Goal: Information Seeking & Learning: Ask a question

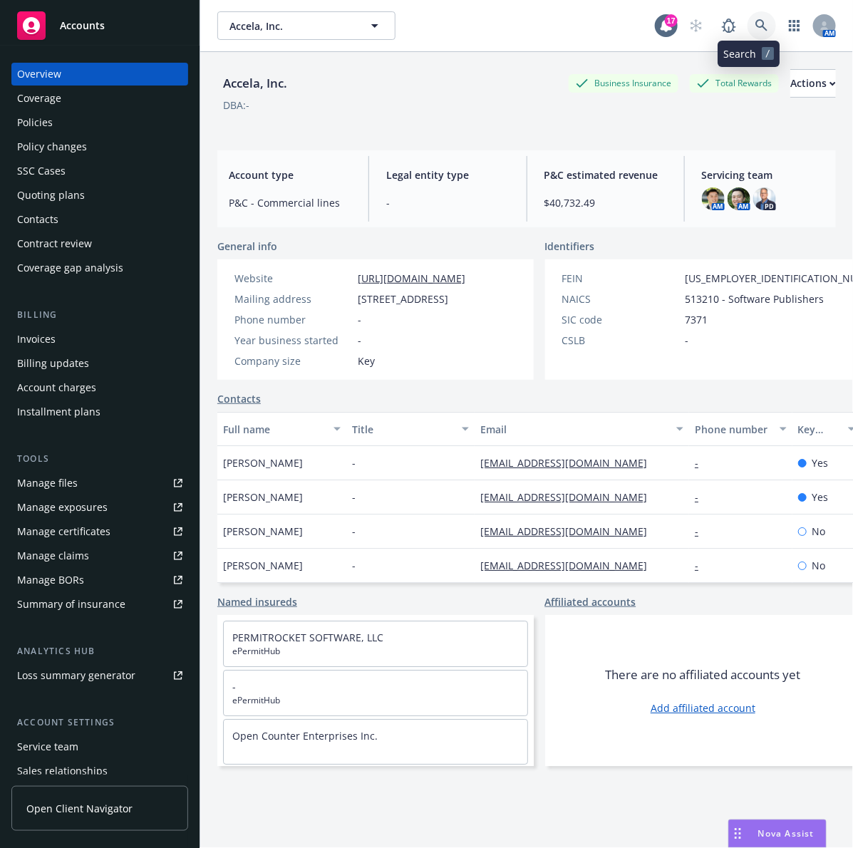
click at [747, 33] on link at bounding box center [761, 25] width 28 height 28
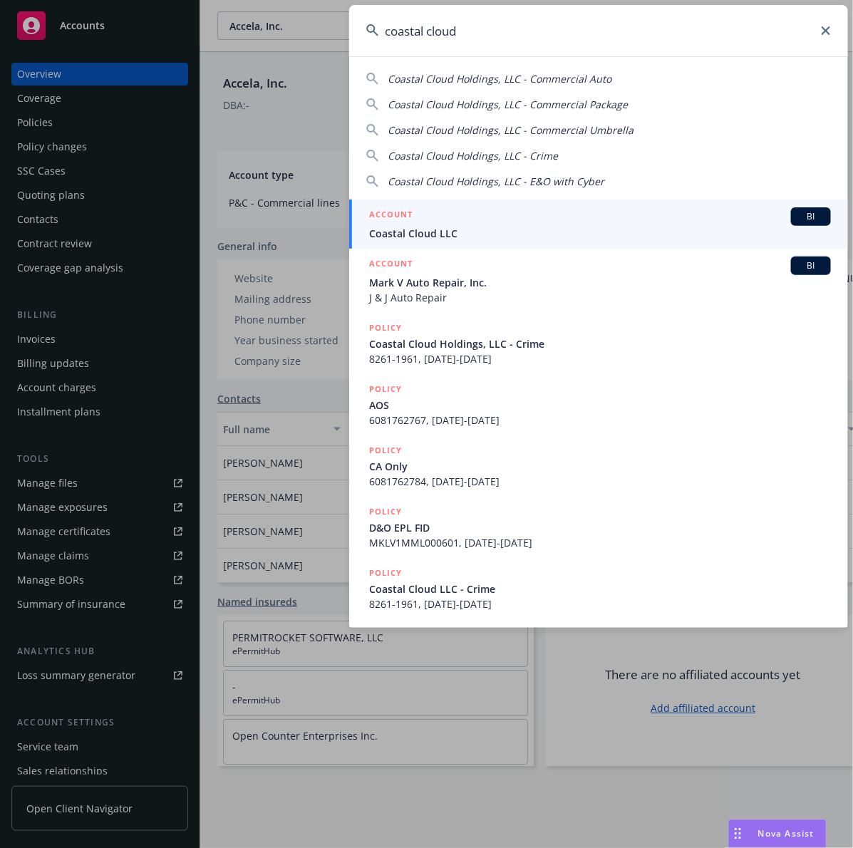
type input "coastal cloud"
click at [435, 237] on span "Coastal Cloud LLC" at bounding box center [600, 233] width 462 height 15
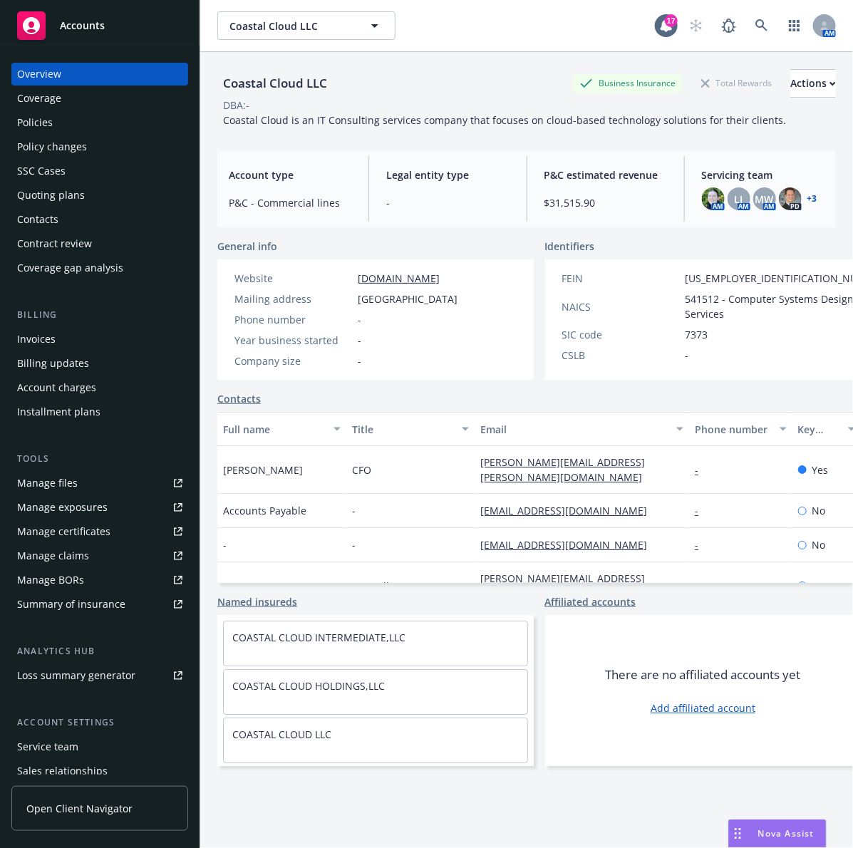
click at [73, 123] on div "Policies" at bounding box center [99, 122] width 165 height 23
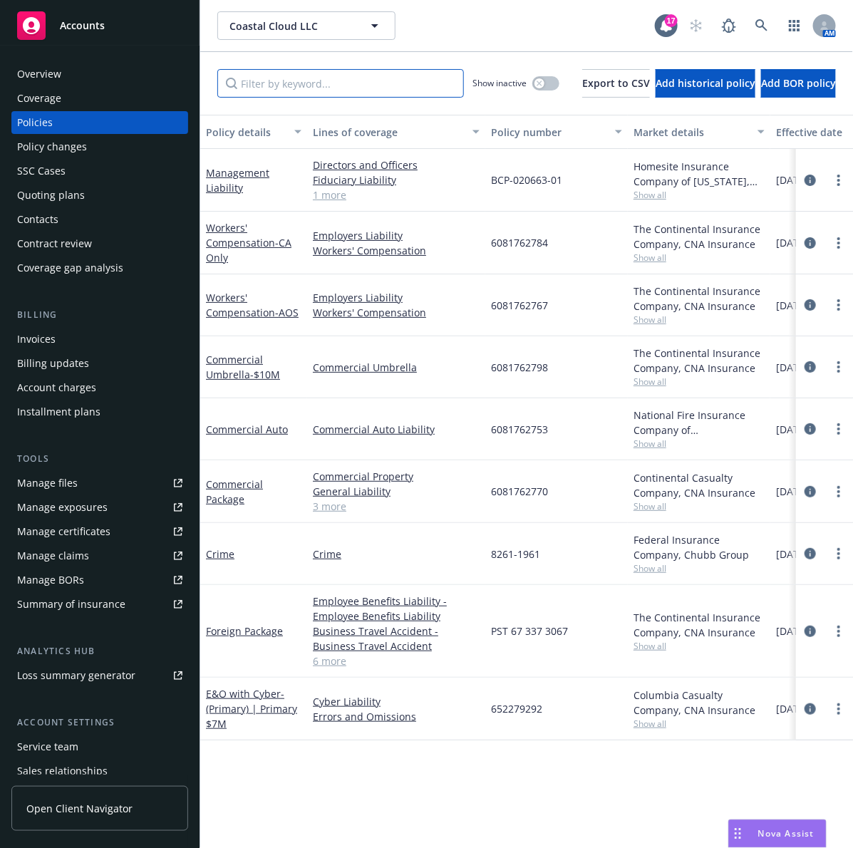
click at [279, 90] on input "Filter by keyword..." at bounding box center [340, 83] width 247 height 28
click at [239, 710] on span "- (Primary) | Primary $7M" at bounding box center [251, 708] width 91 height 43
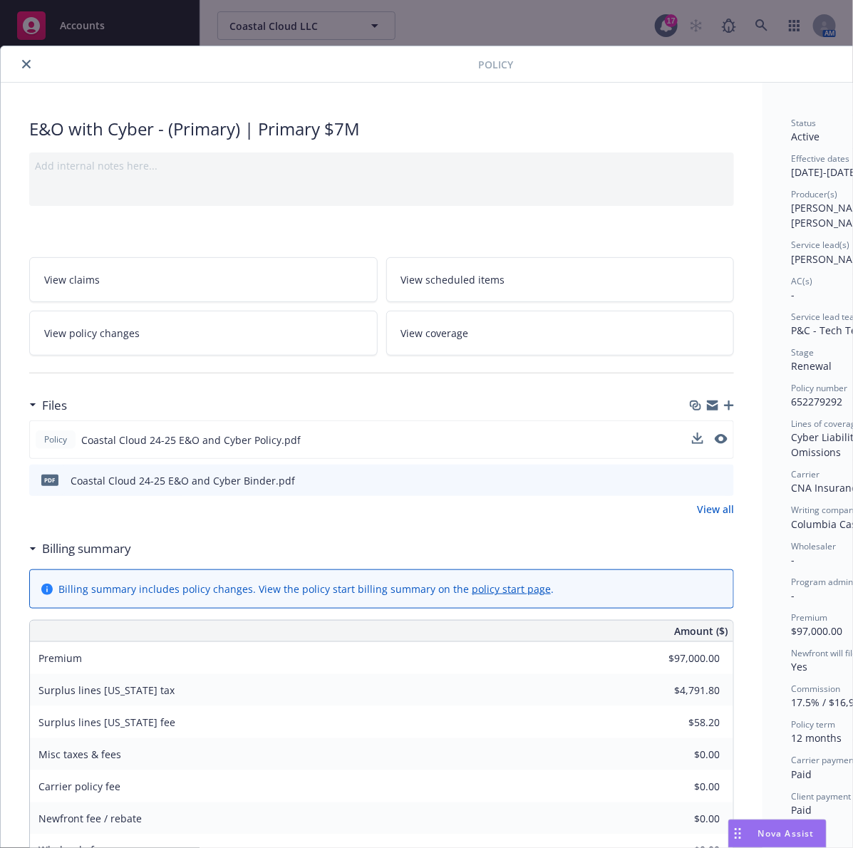
click at [727, 439] on div "Policy Coastal Cloud 24-25 E&O and Cyber Policy.pdf" at bounding box center [381, 439] width 705 height 38
click at [722, 439] on icon "preview file" at bounding box center [719, 439] width 13 height 10
click at [26, 64] on icon "close" at bounding box center [26, 64] width 9 height 9
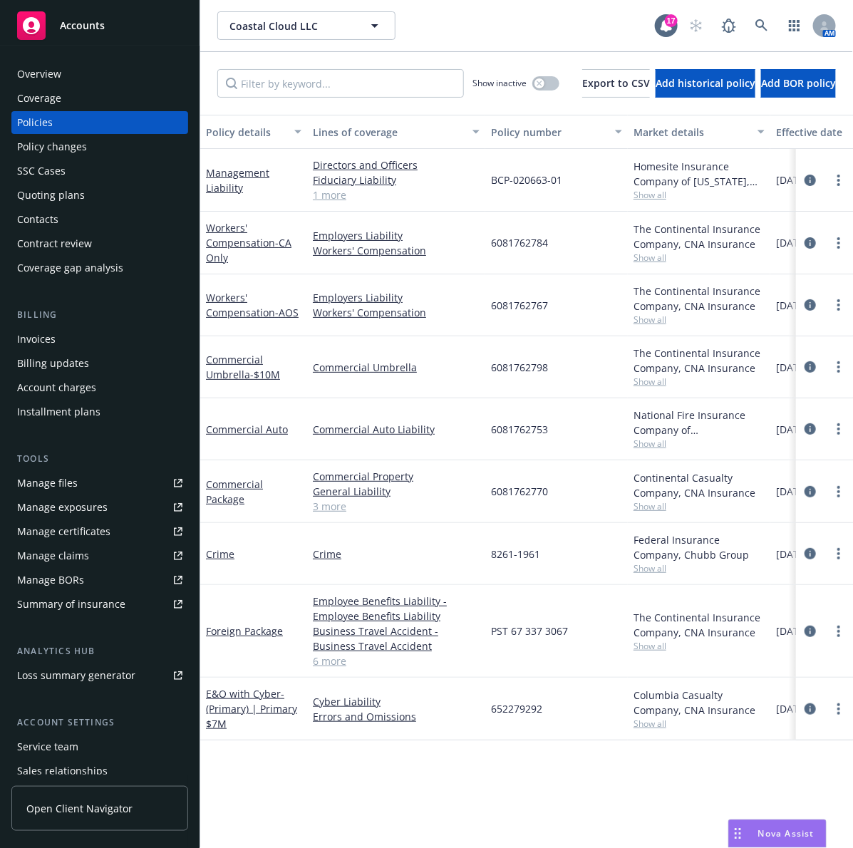
click at [25, 64] on div "Overview" at bounding box center [39, 74] width 44 height 23
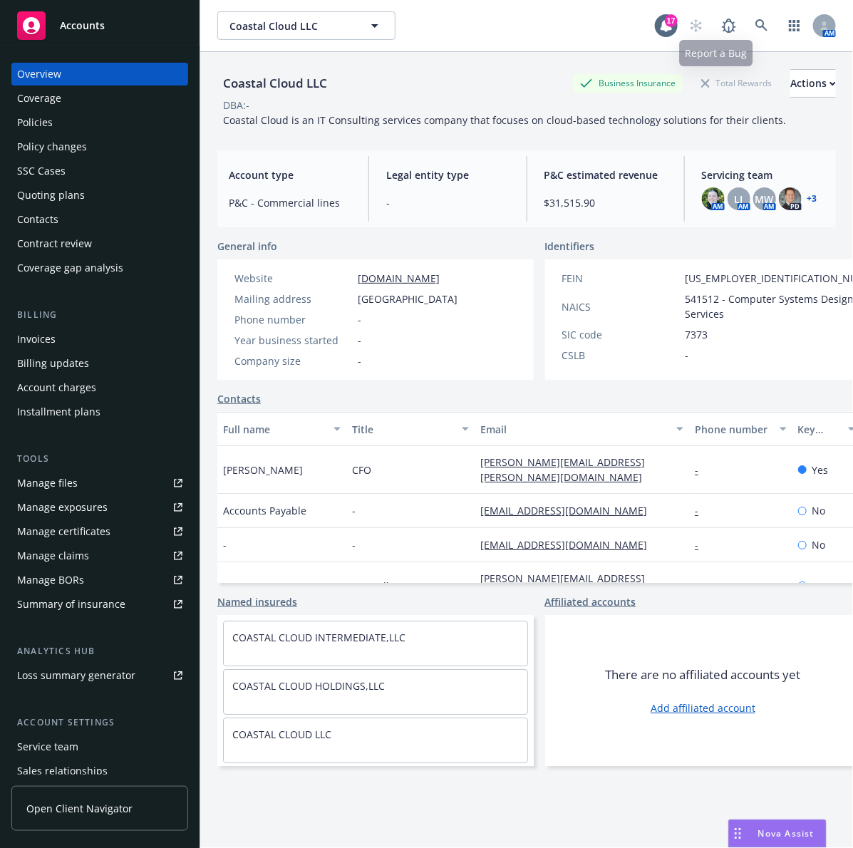
click at [66, 58] on div "Overview Coverage Policies Policy changes SSC Cases Quoting plans Contacts Cont…" at bounding box center [99, 447] width 199 height 802
click at [53, 75] on div "Overview" at bounding box center [39, 74] width 44 height 23
click at [755, 22] on icon at bounding box center [761, 25] width 13 height 13
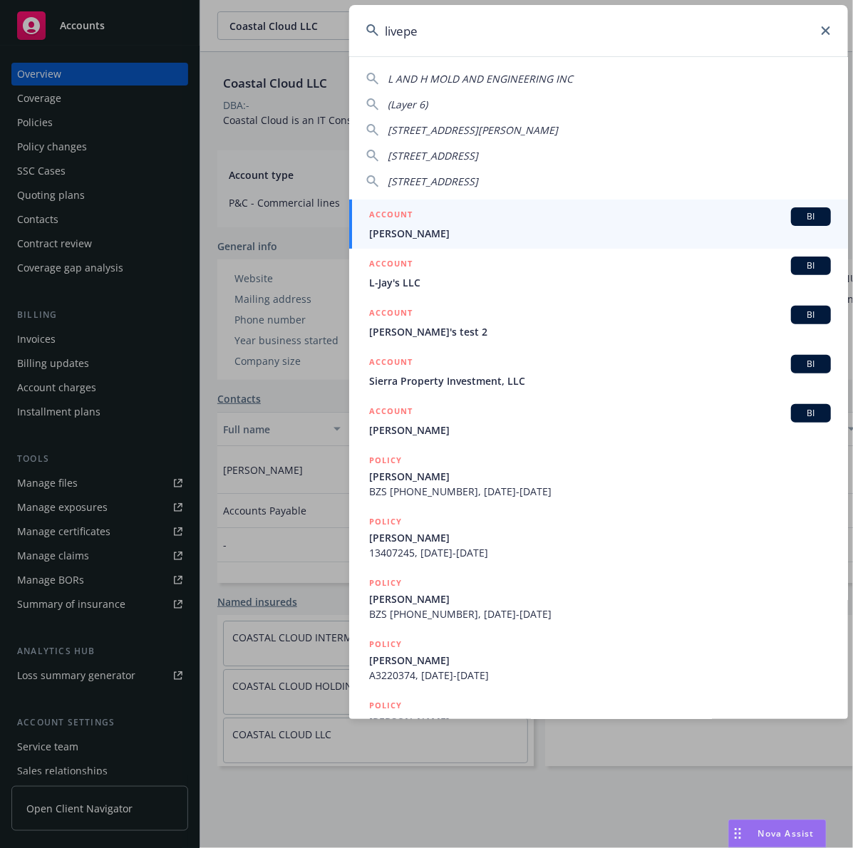
type input "liveper"
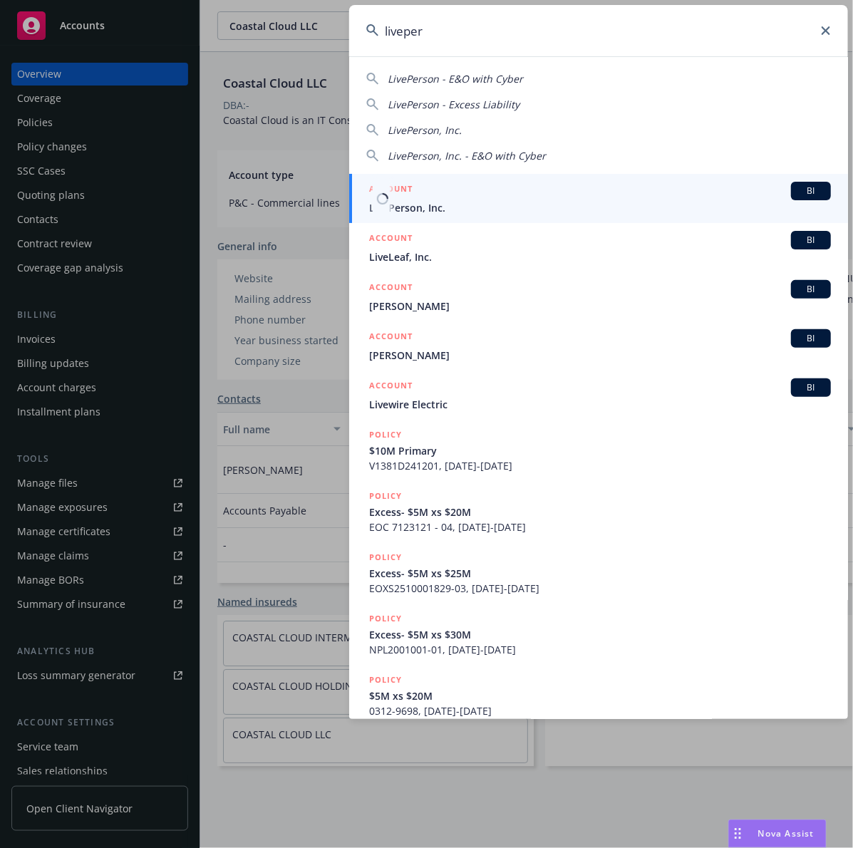
click at [504, 208] on span "LivePerson, Inc." at bounding box center [600, 207] width 462 height 15
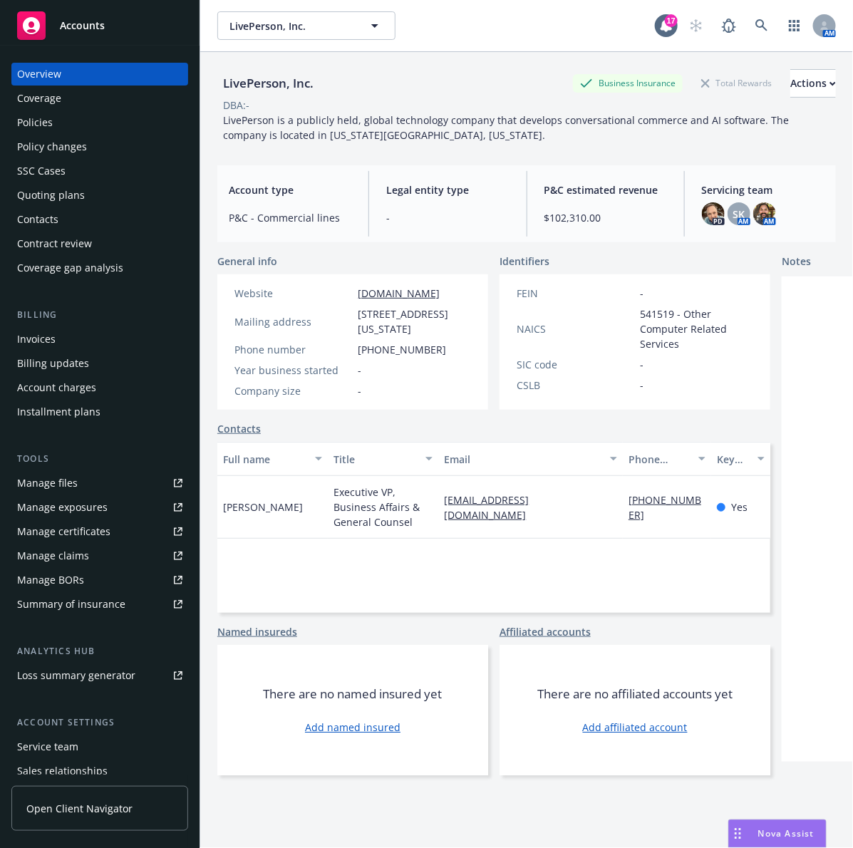
click at [123, 125] on div "Policies" at bounding box center [99, 122] width 165 height 23
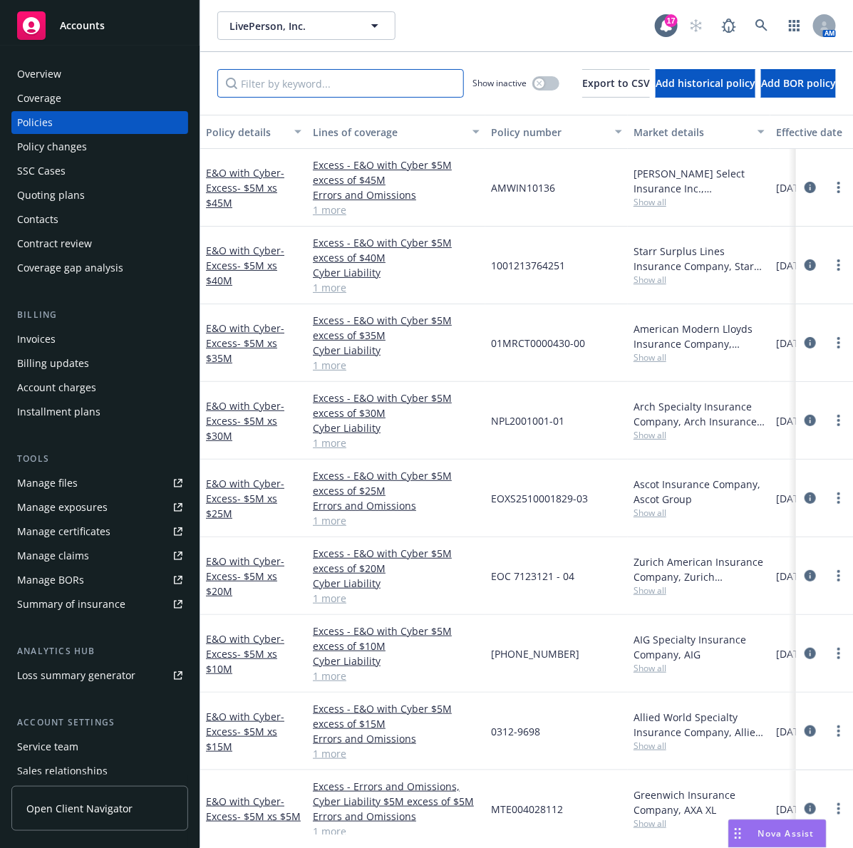
click at [314, 84] on input "Filter by keyword..." at bounding box center [340, 83] width 247 height 28
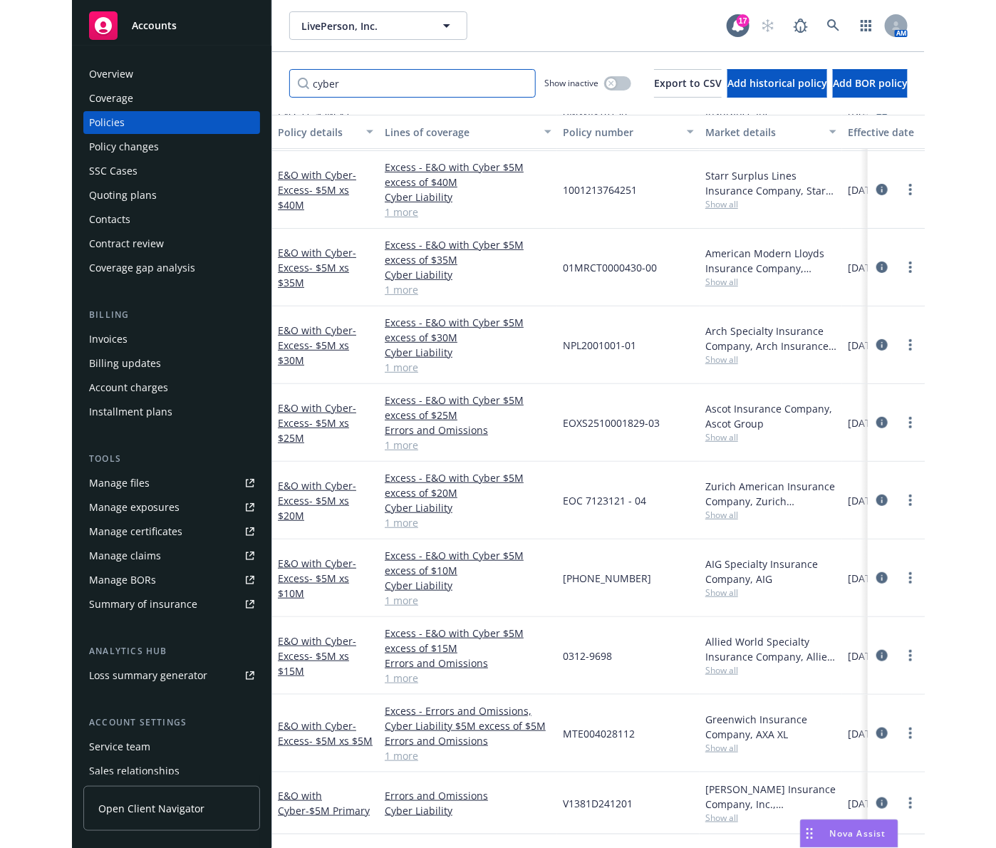
scroll to position [90, 0]
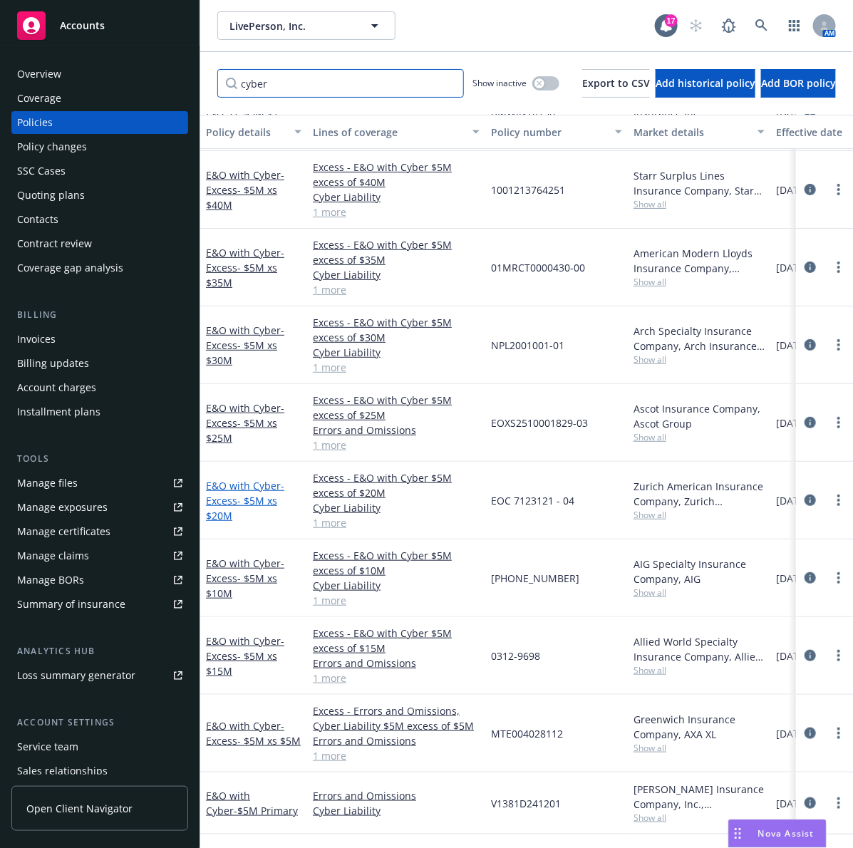
type input "cyber"
click at [242, 479] on link "E&O with Cyber - Excess- $5M xs $20M" at bounding box center [245, 500] width 78 height 43
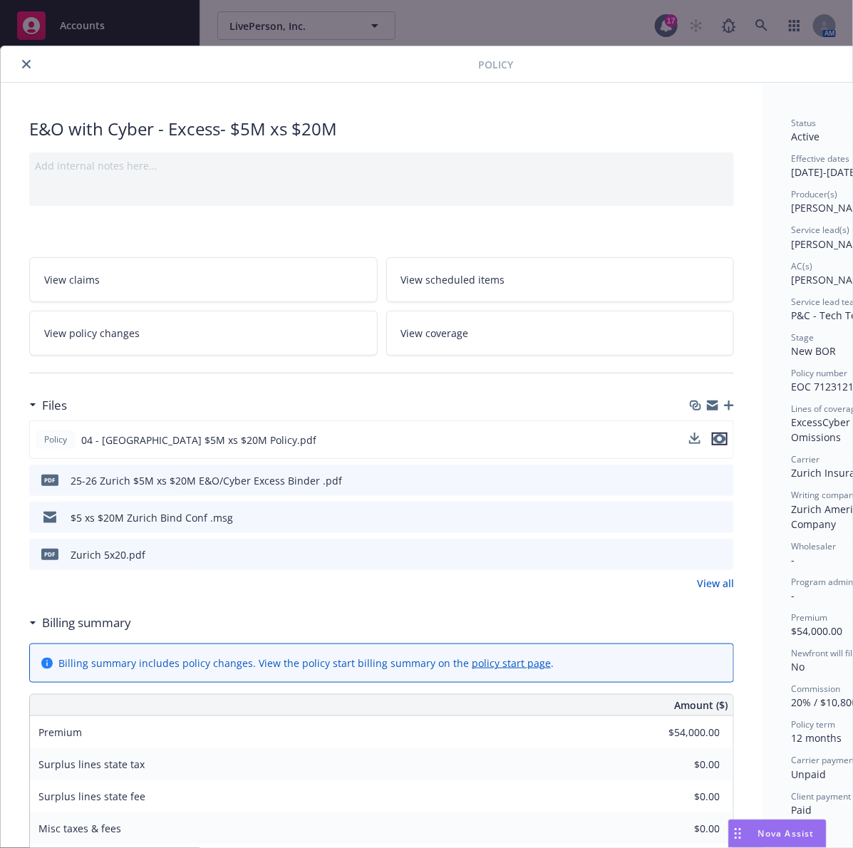
click at [725, 436] on icon "preview file" at bounding box center [719, 439] width 13 height 10
click at [26, 66] on icon "close" at bounding box center [26, 64] width 9 height 9
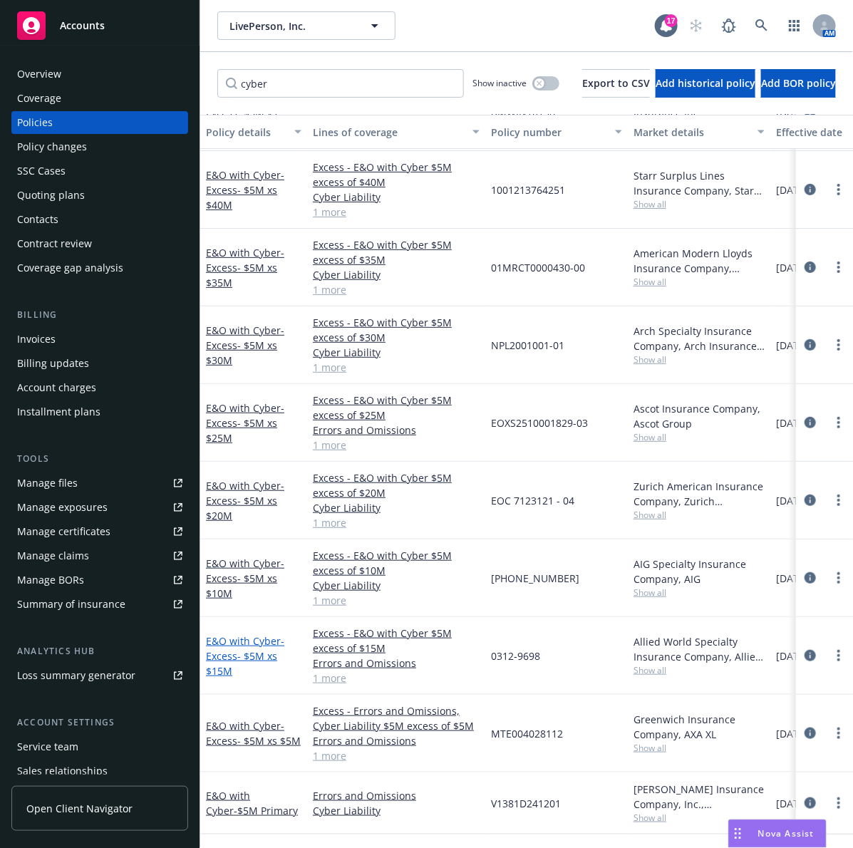
click at [264, 639] on span "- Excess- $5M xs $15M" at bounding box center [245, 655] width 78 height 43
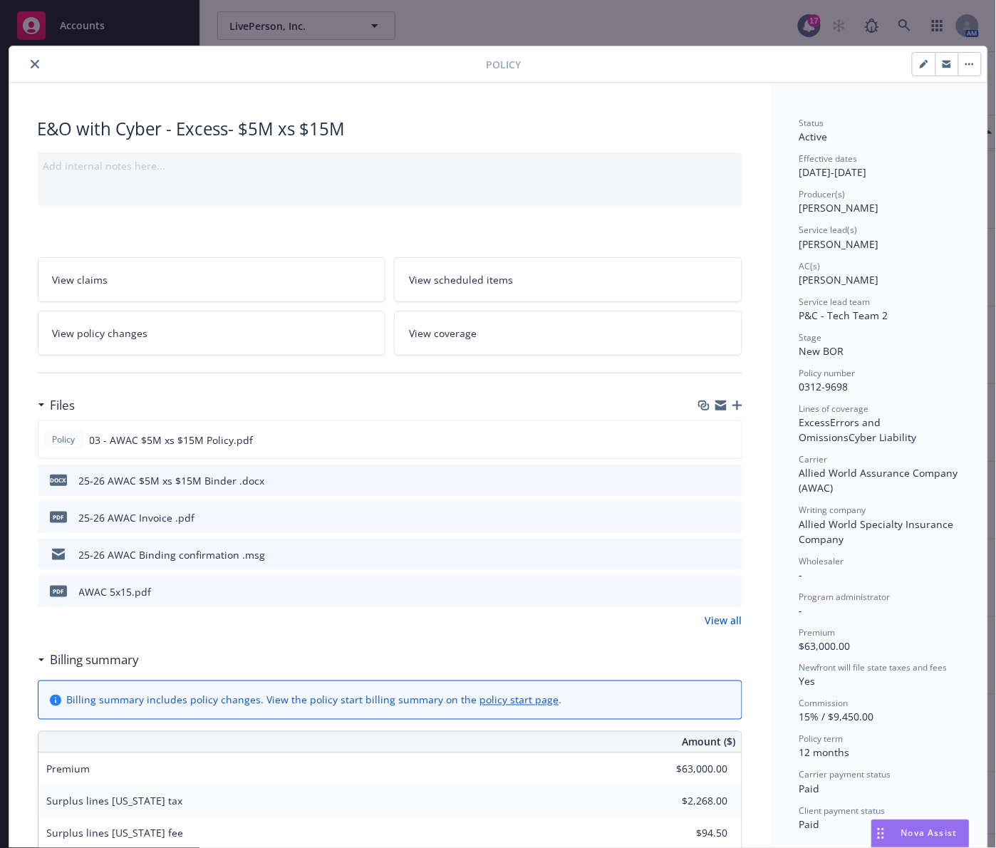
click at [29, 73] on div "Policy" at bounding box center [498, 64] width 978 height 36
click at [29, 70] on button "close" at bounding box center [34, 64] width 17 height 17
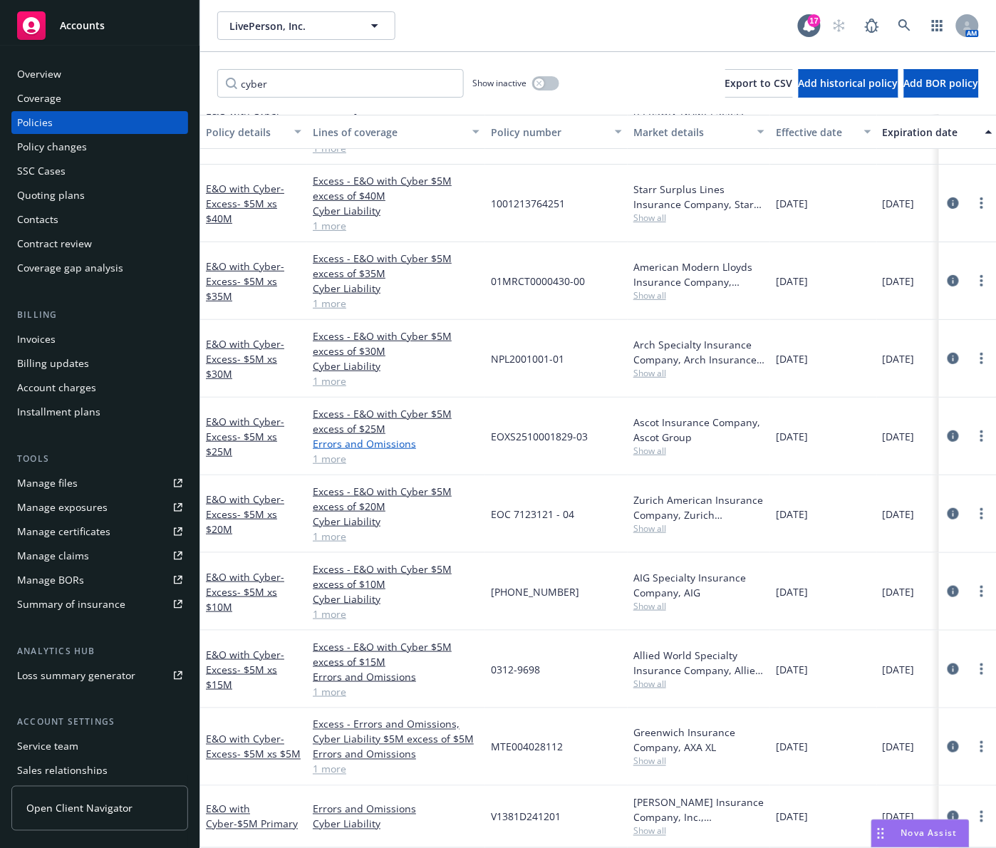
scroll to position [77, 0]
click at [852, 832] on div "Nova Assist" at bounding box center [929, 833] width 79 height 12
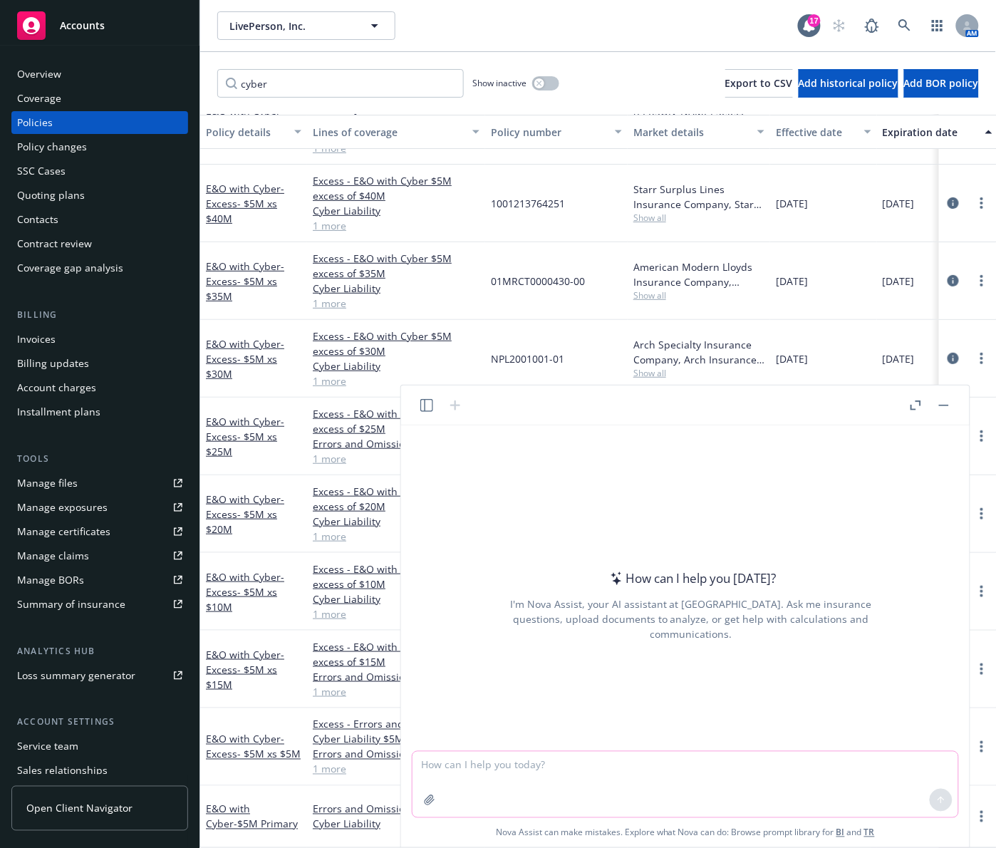
click at [678, 779] on textarea at bounding box center [686, 785] width 546 height 66
click at [627, 772] on textarea at bounding box center [686, 785] width 546 height 66
type textarea "What is Chubb (ace american company) NAIC code"
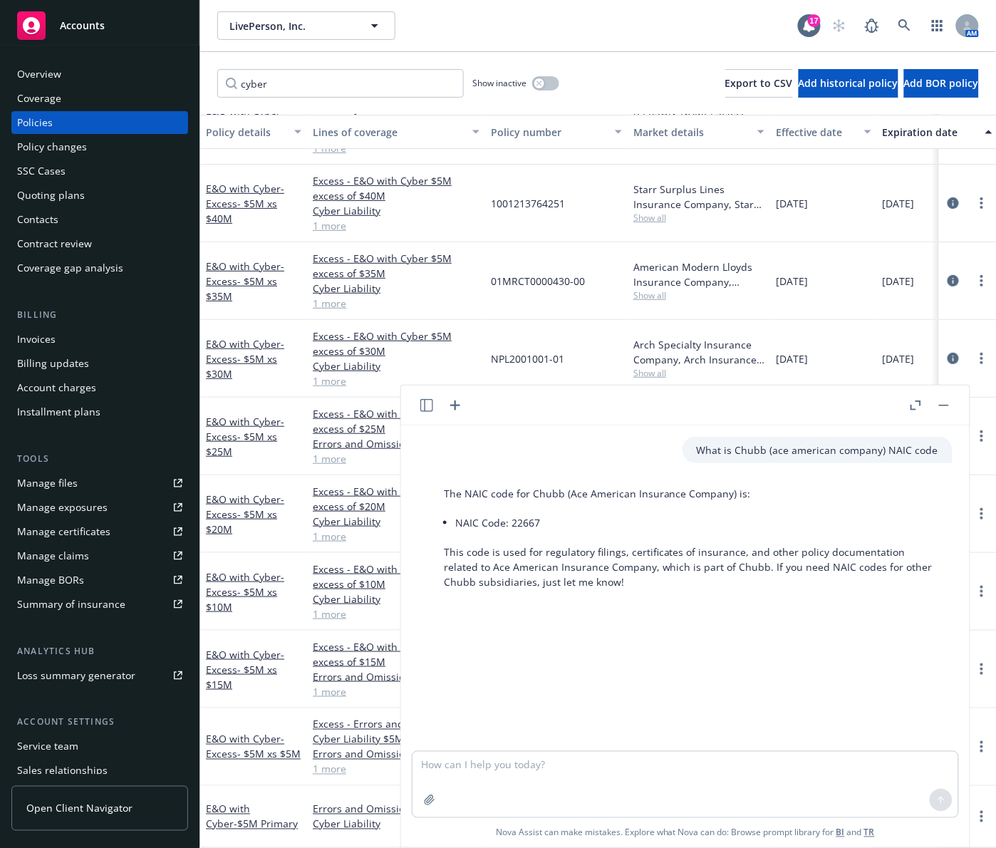
click at [526, 522] on li "NAIC Code: 22667" at bounding box center [696, 522] width 483 height 21
copy li "22667"
drag, startPoint x: 569, startPoint y: 492, endPoint x: 724, endPoint y: 490, distance: 155.3
click at [724, 490] on p "The NAIC code for Chubb (Ace American Insurance Company) is:" at bounding box center [691, 493] width 494 height 15
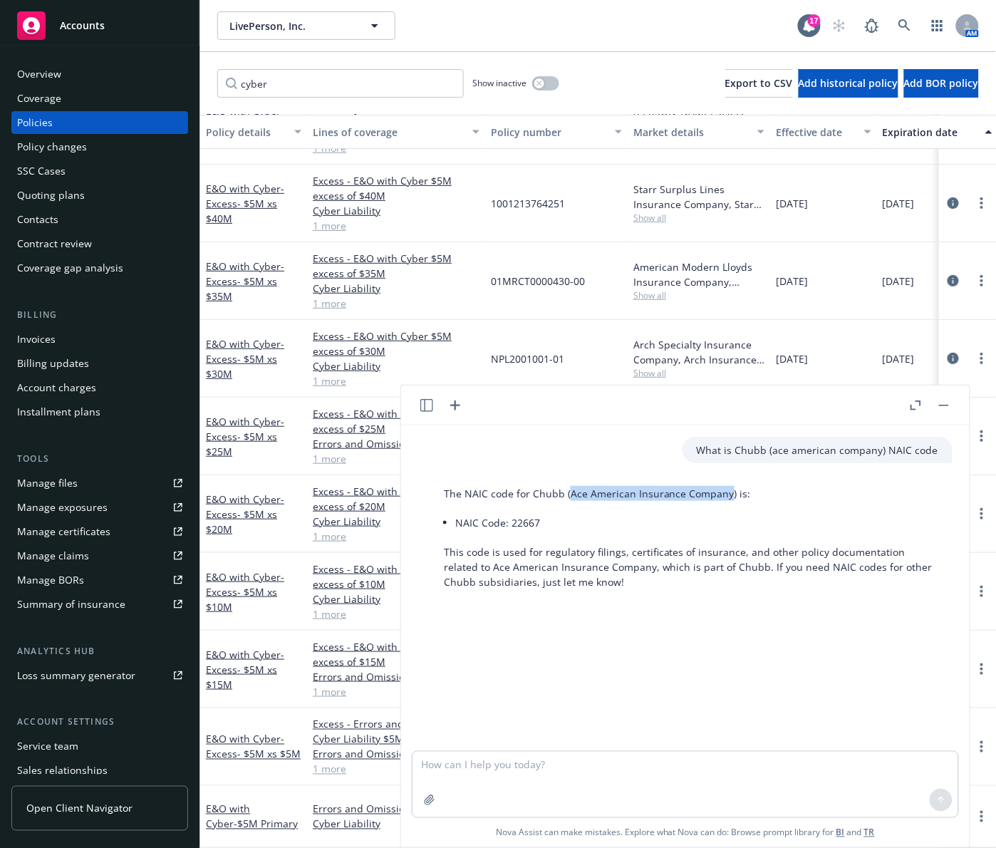
copy p "Ace American Insurance Company"
click at [528, 528] on li "NAIC Code: 22667" at bounding box center [696, 522] width 483 height 21
click at [528, 526] on li "NAIC Code: 22667" at bounding box center [696, 522] width 483 height 21
copy li "22667"
click at [481, 766] on textarea at bounding box center [686, 785] width 546 height 66
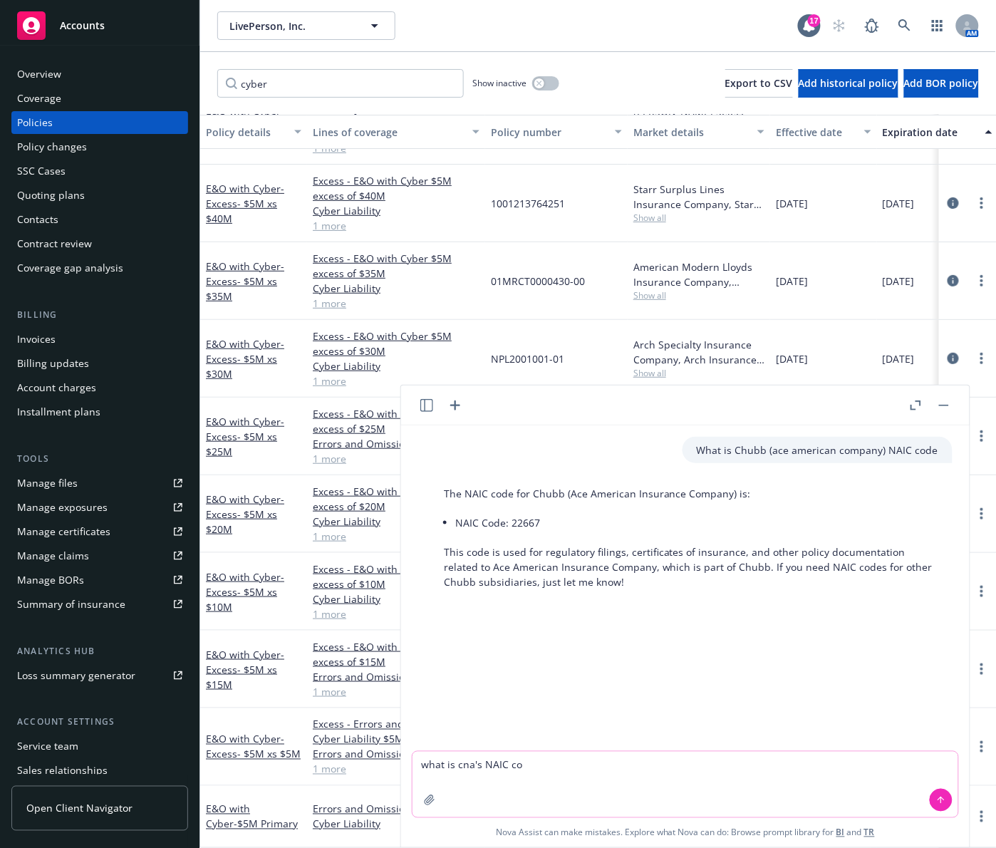
type textarea "what is cna's NAIC [PERSON_NAME]"
type textarea "code"
click at [852, 802] on icon at bounding box center [941, 800] width 10 height 10
click at [852, 804] on icon at bounding box center [941, 800] width 10 height 10
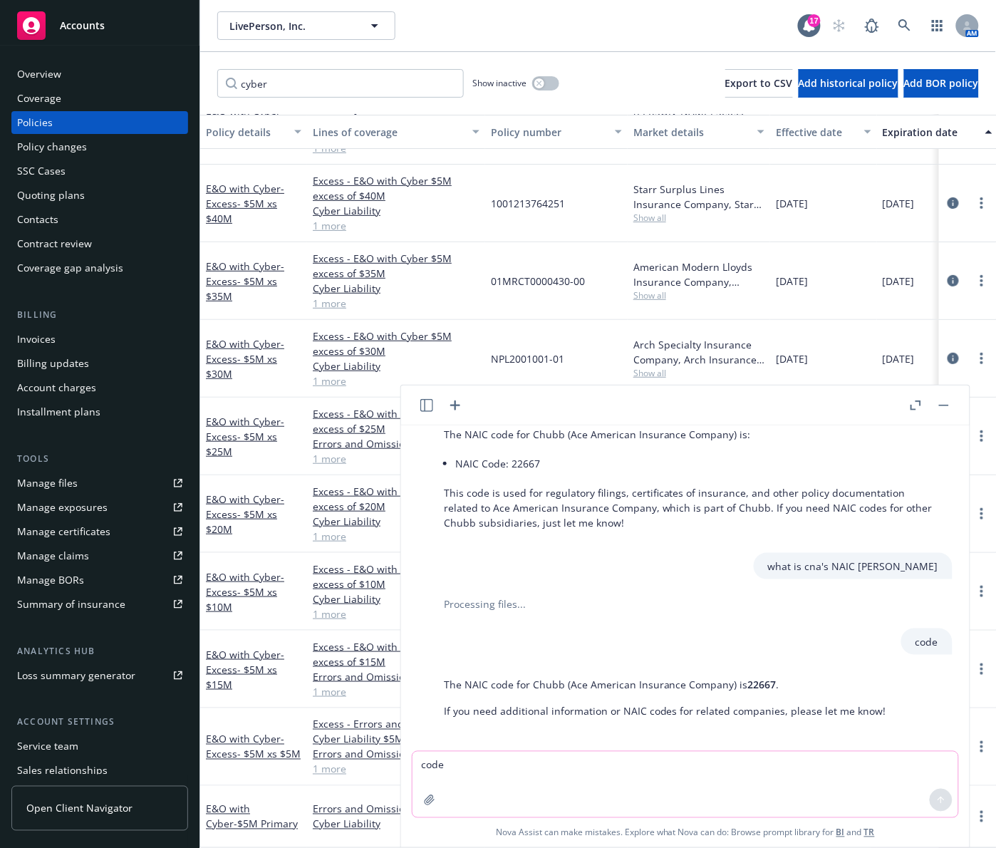
scroll to position [66, 0]
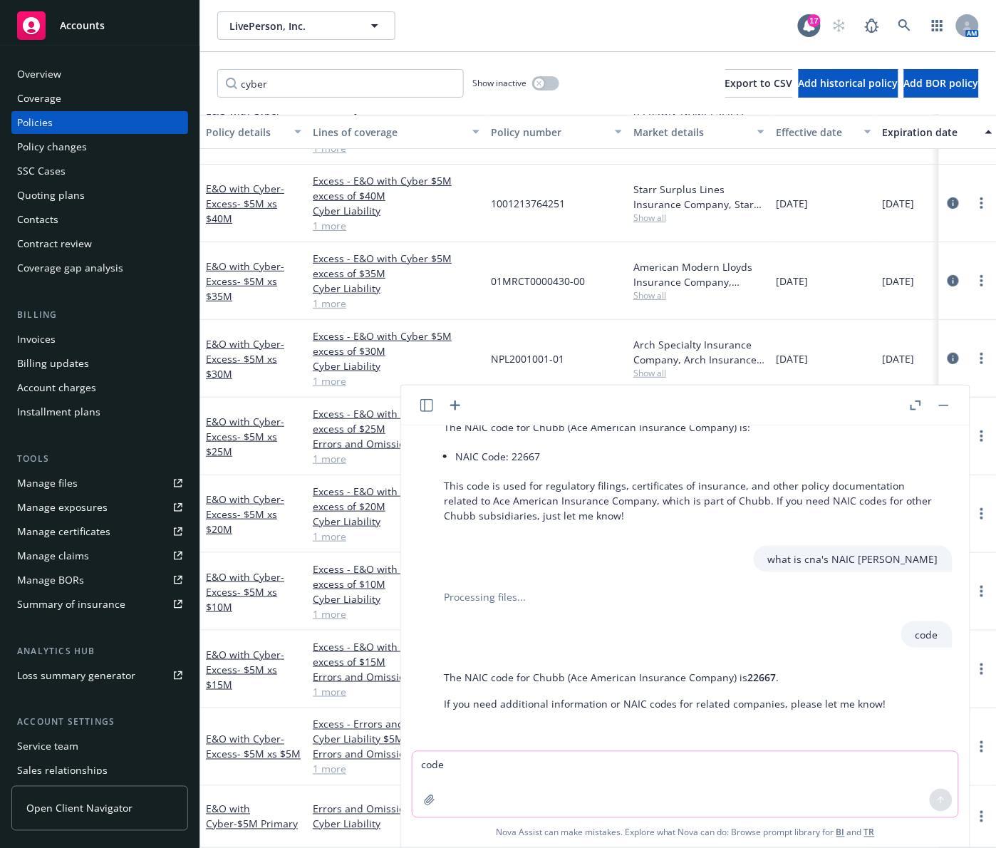
click at [774, 761] on textarea "code" at bounding box center [686, 785] width 546 height 66
type textarea "What is CNA (Continental Casualty Company) NAIC code"
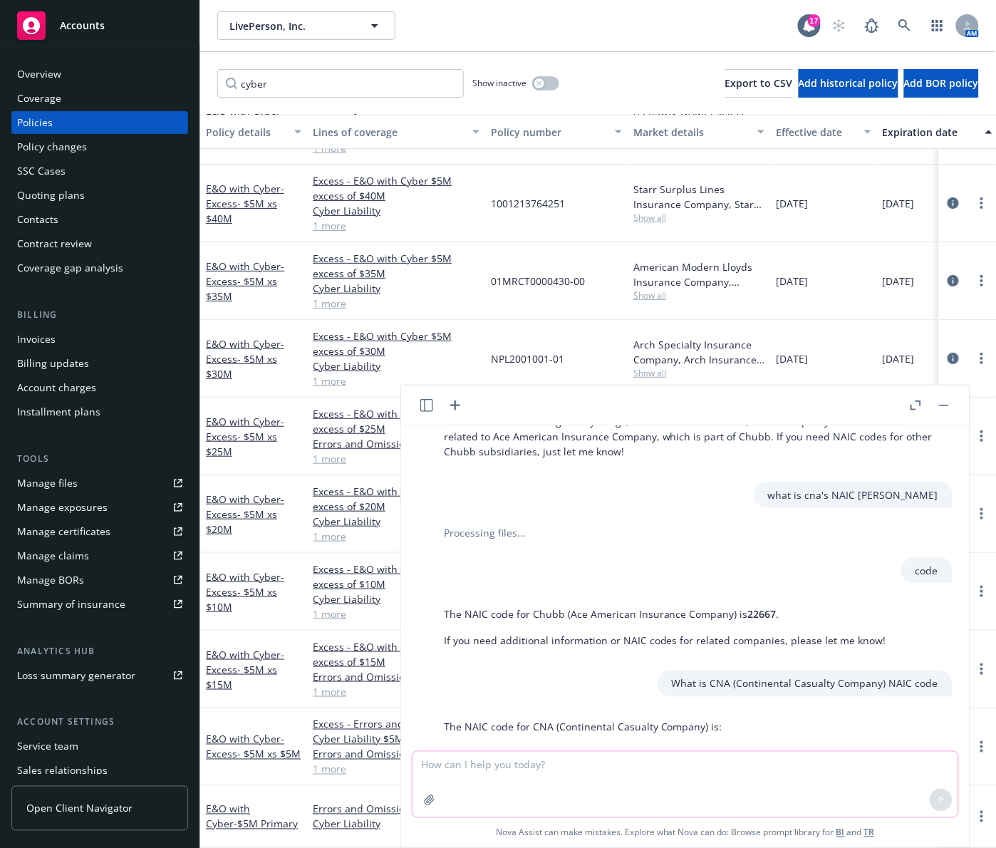
scroll to position [212, 0]
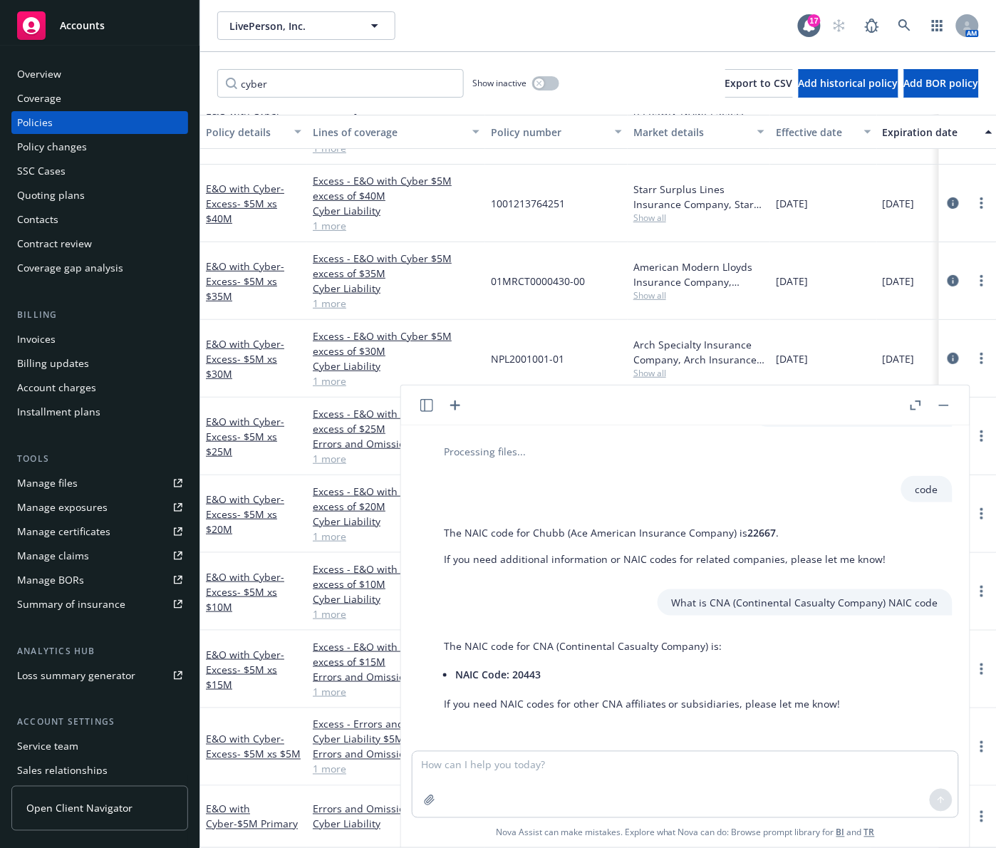
click at [528, 677] on span "NAIC Code: 20443" at bounding box center [497, 675] width 85 height 14
copy span "20443"
drag, startPoint x: 556, startPoint y: 646, endPoint x: 668, endPoint y: 641, distance: 111.9
click at [668, 641] on p "The NAIC code for CNA (Continental Casualty Company) is:" at bounding box center [642, 645] width 397 height 15
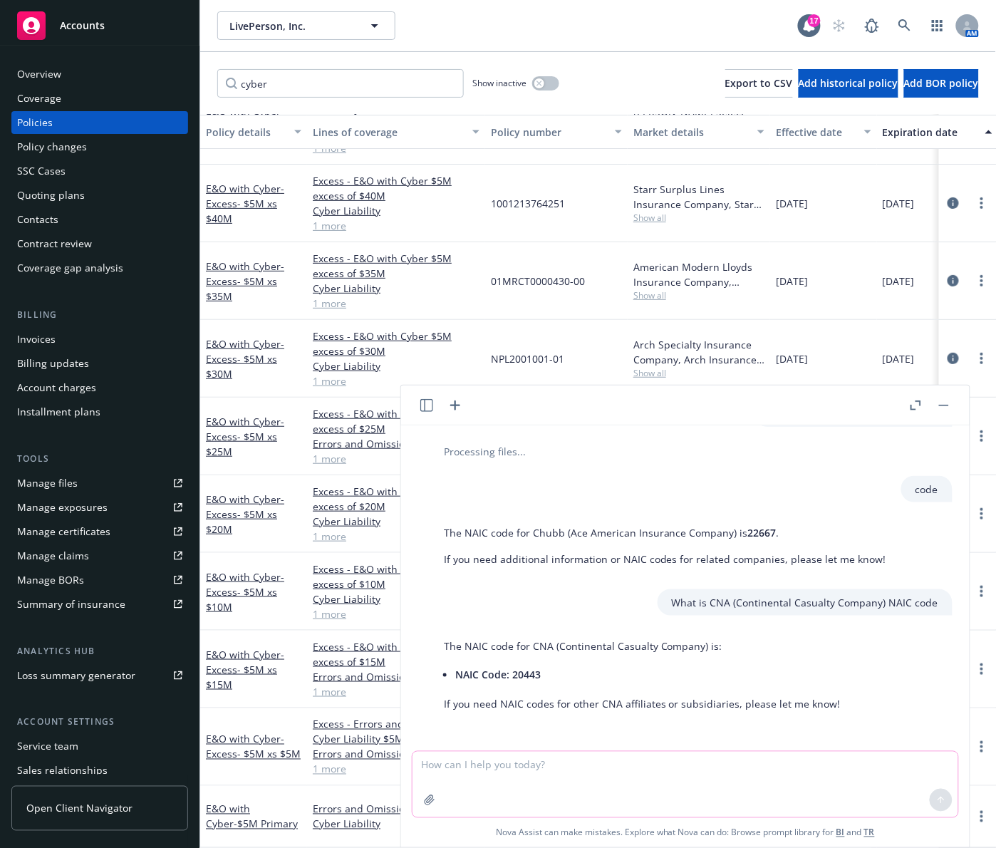
drag, startPoint x: 504, startPoint y: 770, endPoint x: 504, endPoint y: 760, distance: 10.0
click at [504, 771] on textarea at bounding box center [686, 785] width 546 height 66
click at [489, 766] on textarea "what are cna's writing companies and NAIC codes in the state of [GEOGRAPHIC_DAT…" at bounding box center [686, 785] width 546 height 66
type textarea "what are cna's admitted writing companies and NAIC codes in the state of [GEOGR…"
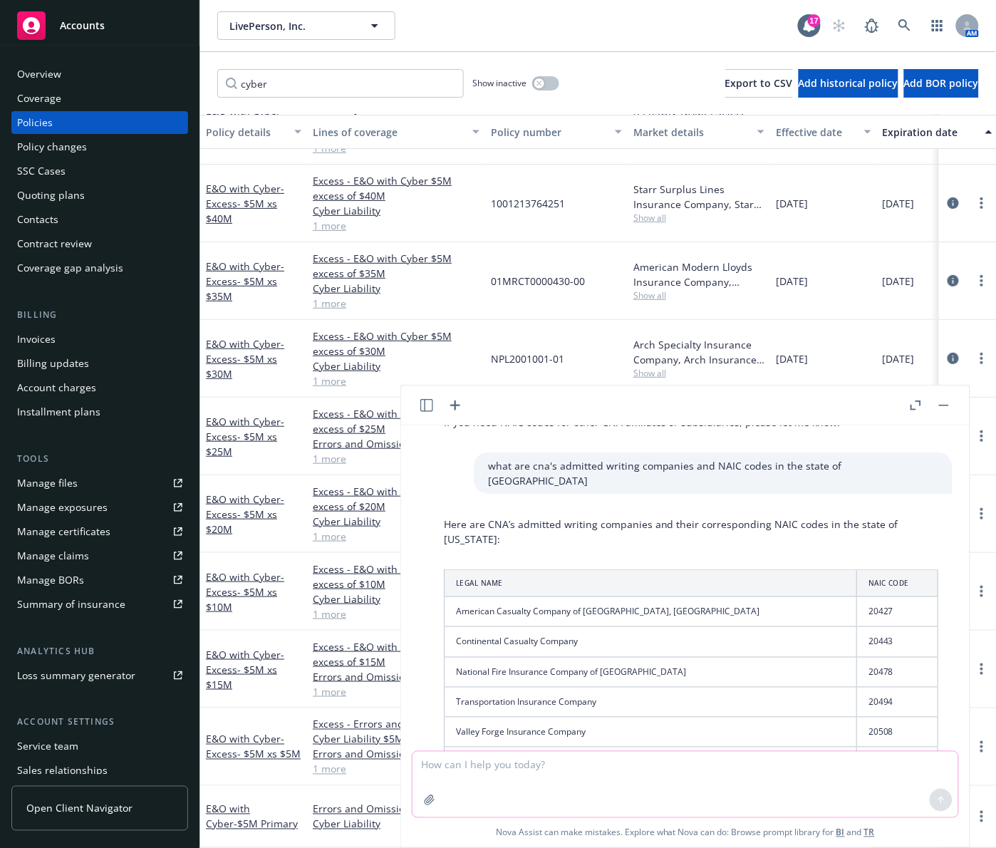
scroll to position [526, 0]
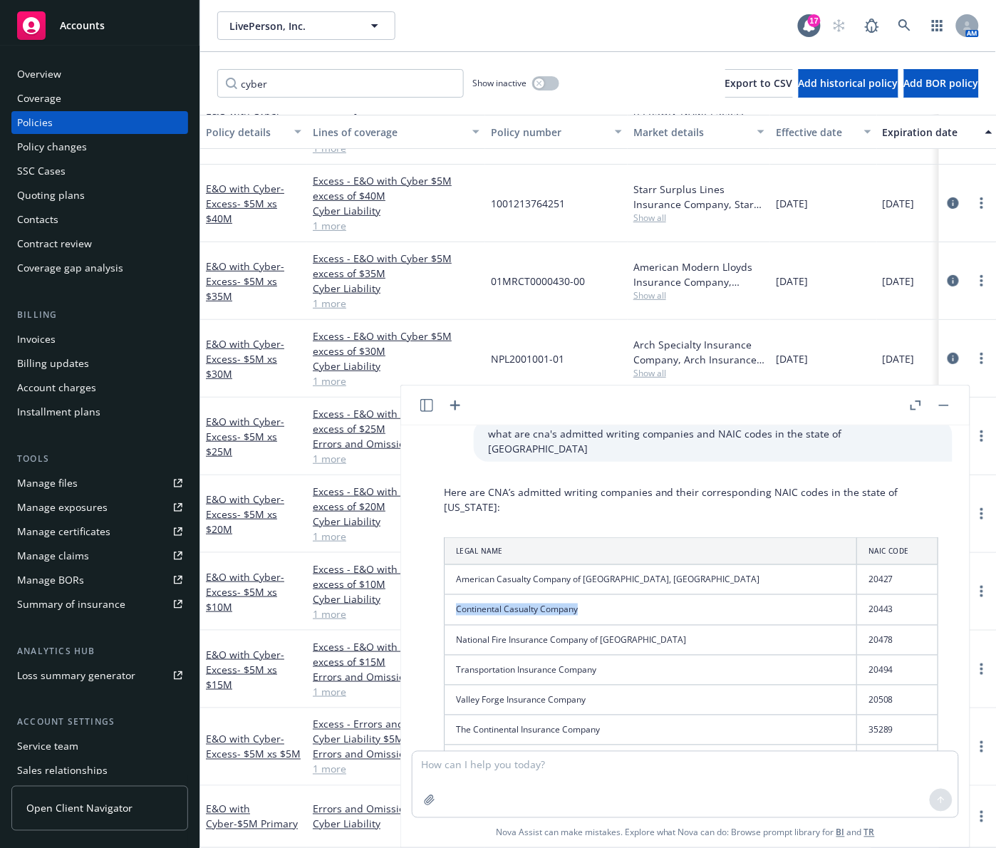
drag, startPoint x: 456, startPoint y: 594, endPoint x: 586, endPoint y: 586, distance: 130.6
click at [586, 595] on td "Continental Casualty Company" at bounding box center [651, 610] width 413 height 30
copy td "Continental Casualty Company"
click at [852, 595] on td "20443" at bounding box center [896, 610] width 81 height 30
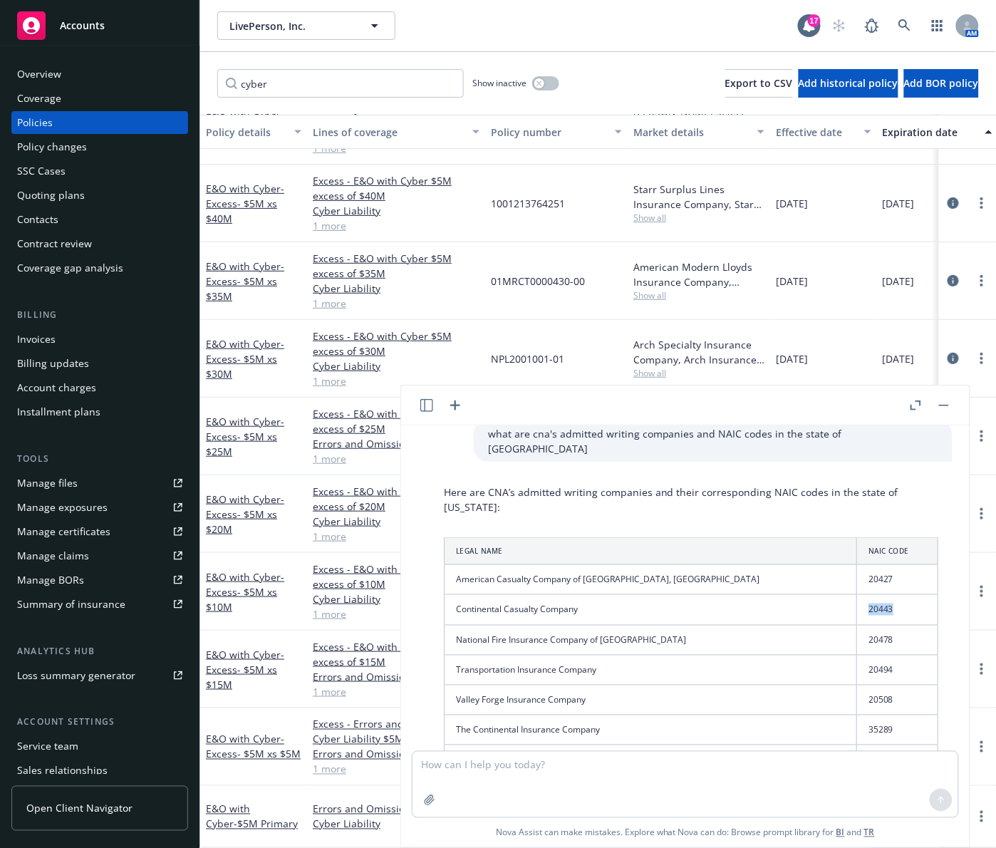
click at [852, 595] on td "20443" at bounding box center [896, 610] width 81 height 30
click at [570, 779] on textarea at bounding box center [686, 785] width 546 height 66
type textarea "what admitted writing companies does Arch Insurance have in the state of [US_ST…"
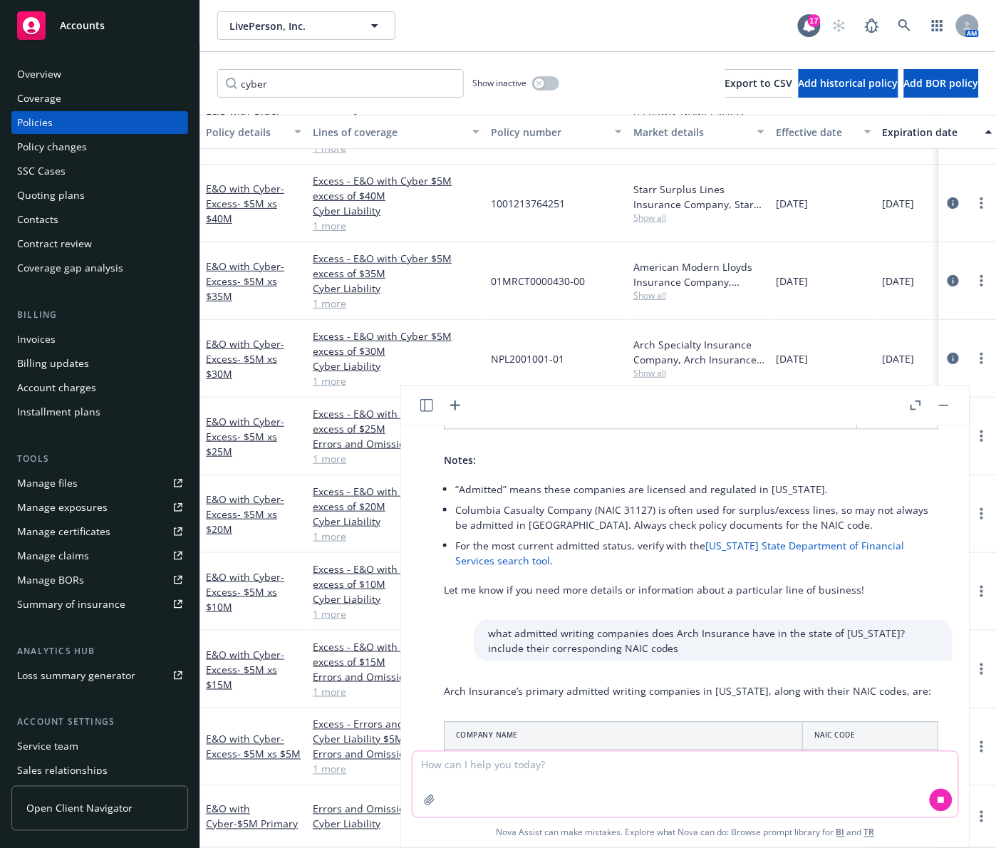
scroll to position [1050, 0]
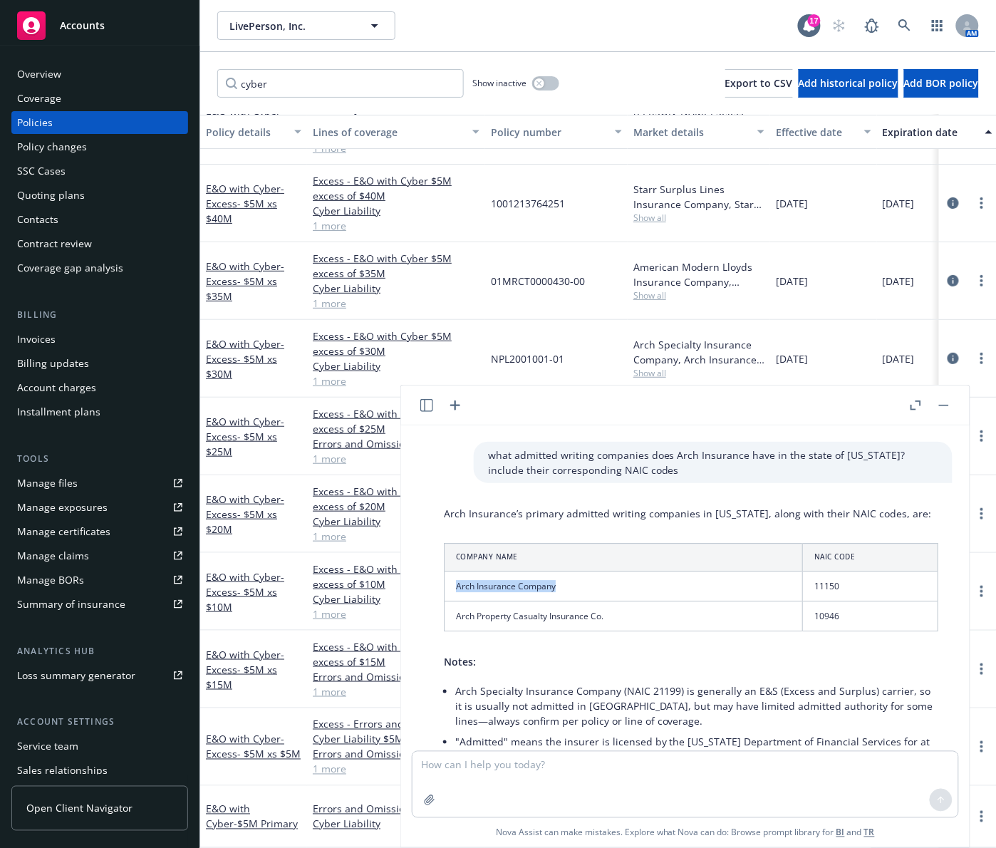
drag, startPoint x: 455, startPoint y: 571, endPoint x: 565, endPoint y: 567, distance: 110.5
click at [565, 571] on td "Arch Insurance Company" at bounding box center [624, 586] width 358 height 30
copy td "Arch Insurance Company"
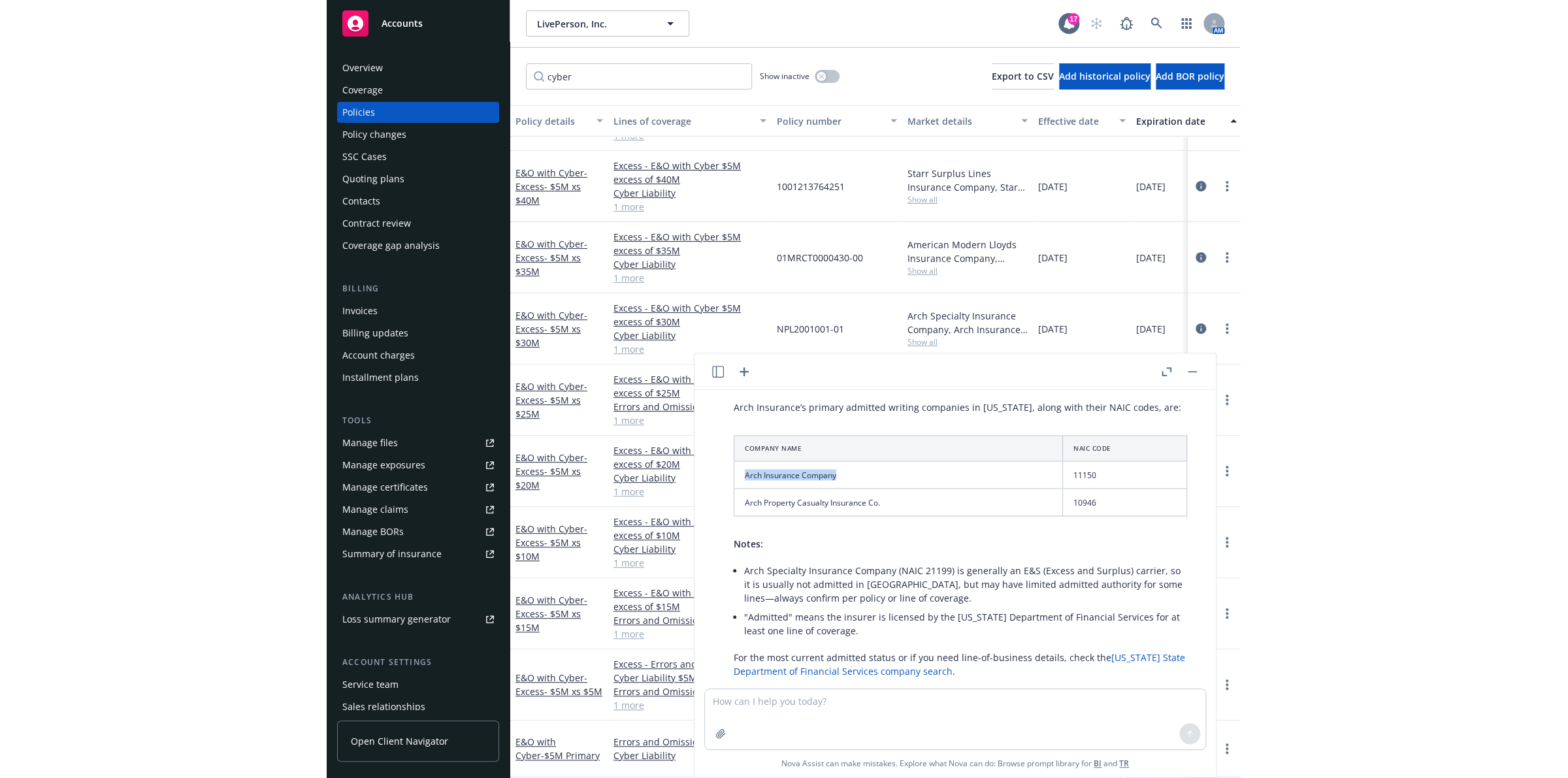
scroll to position [1044, 0]
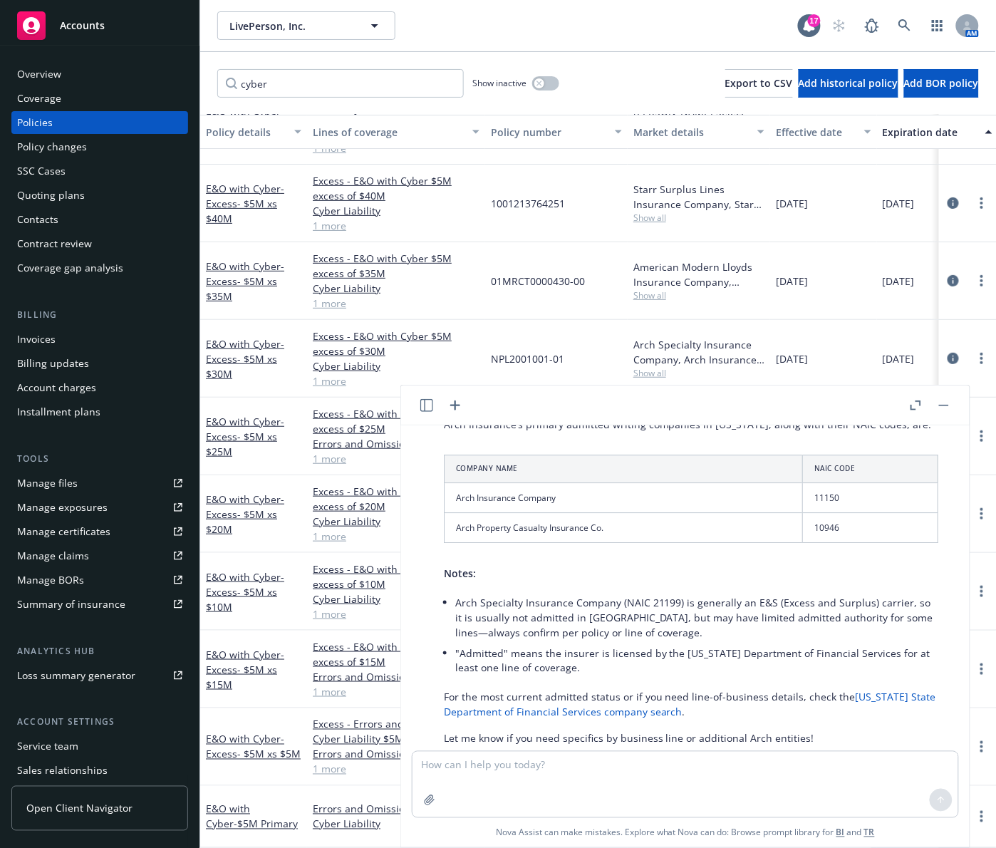
click at [810, 482] on td "11150" at bounding box center [870, 497] width 135 height 30
copy td "11150"
click at [819, 566] on p "Notes:" at bounding box center [691, 573] width 494 height 15
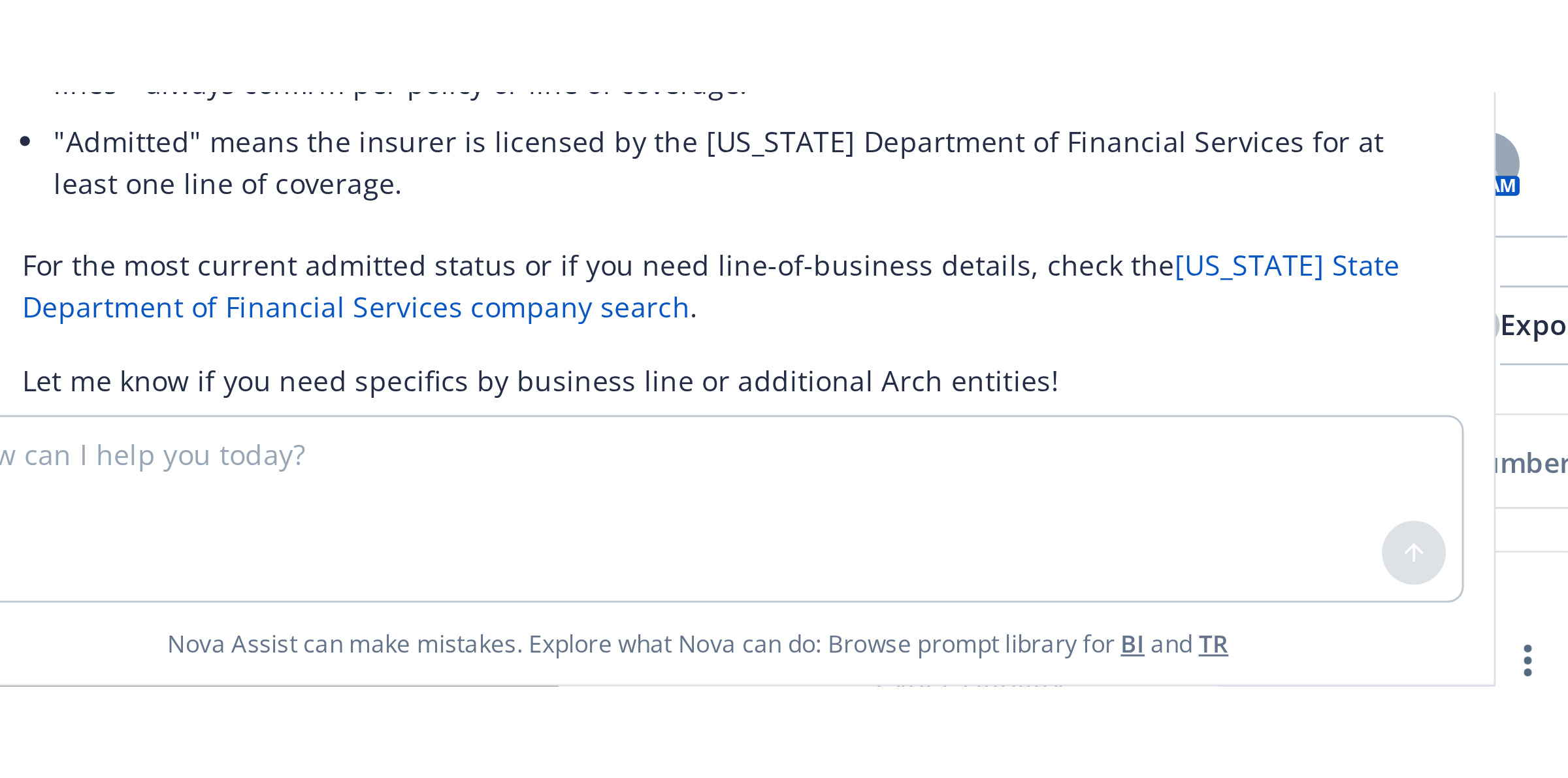
scroll to position [59, 0]
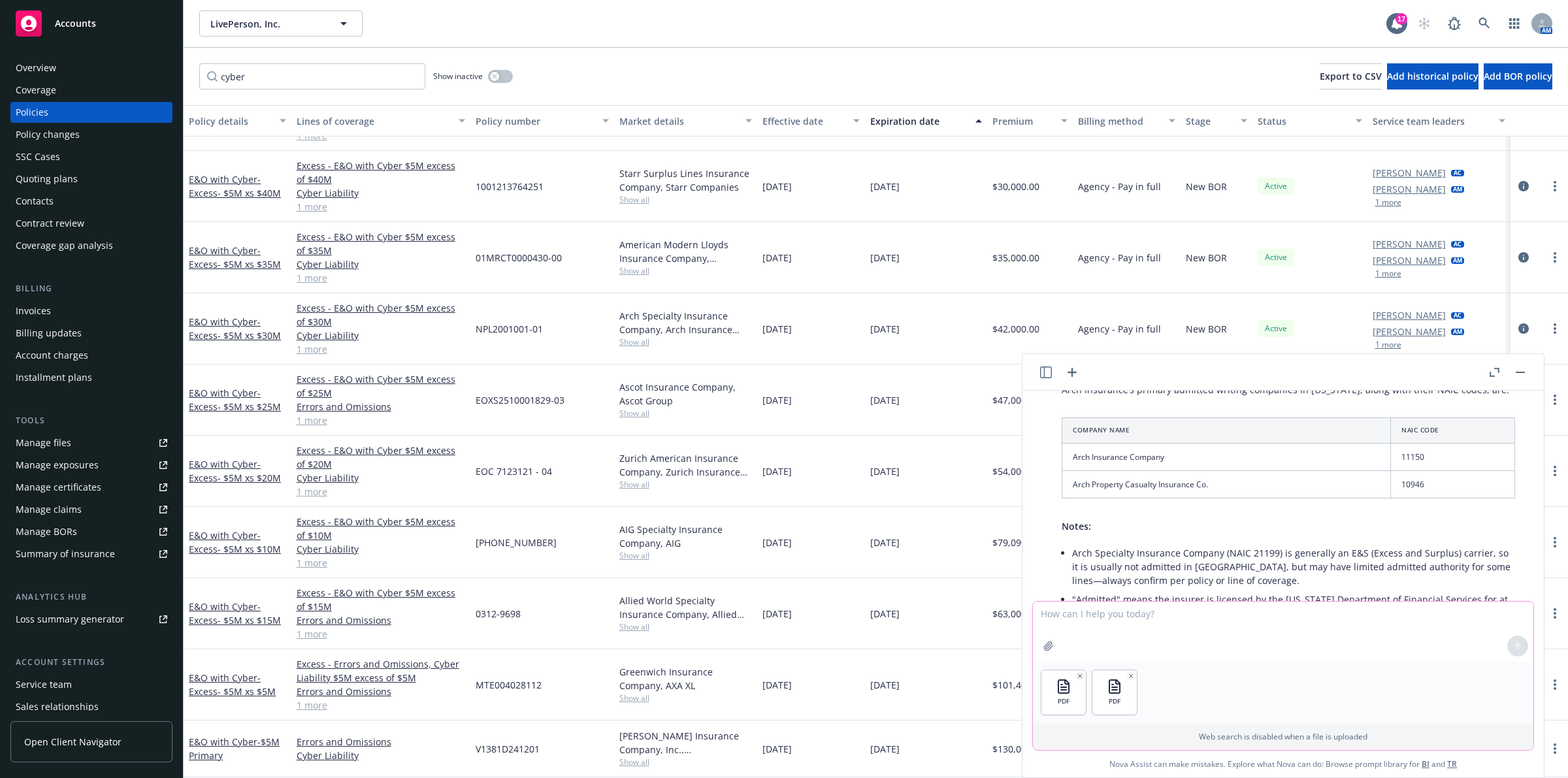
click at [781, 620] on textarea at bounding box center [1283, 631] width 501 height 60
type textarea "Attached is a cyber excess policy from [PERSON_NAME] and a cyber excess binder …"
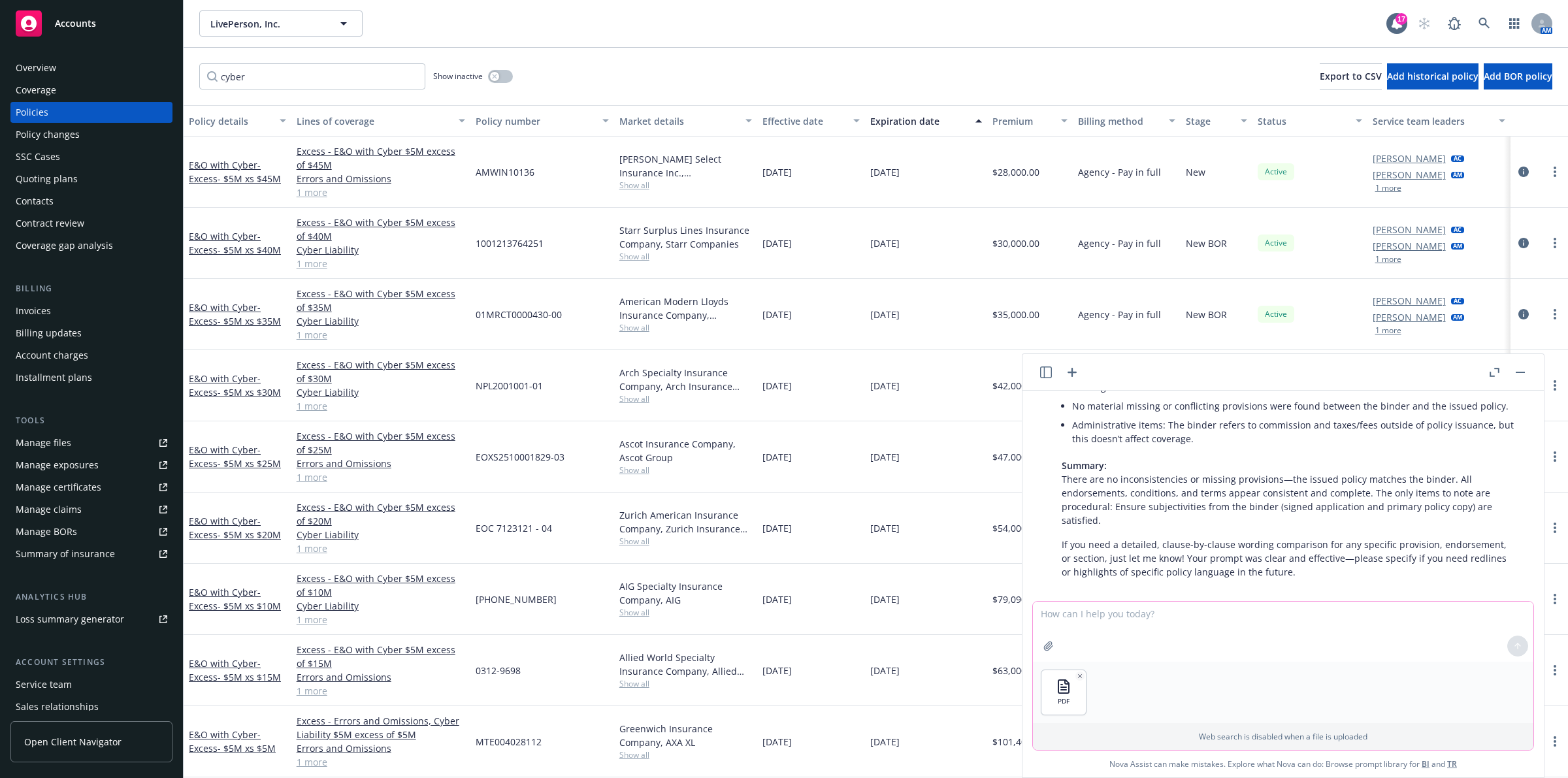
scroll to position [1657, 0]
click at [781, 639] on textarea at bounding box center [1283, 631] width 501 height 60
type textarea "Can you do the same for the layer above [PERSON_NAME] provided by QBE?"
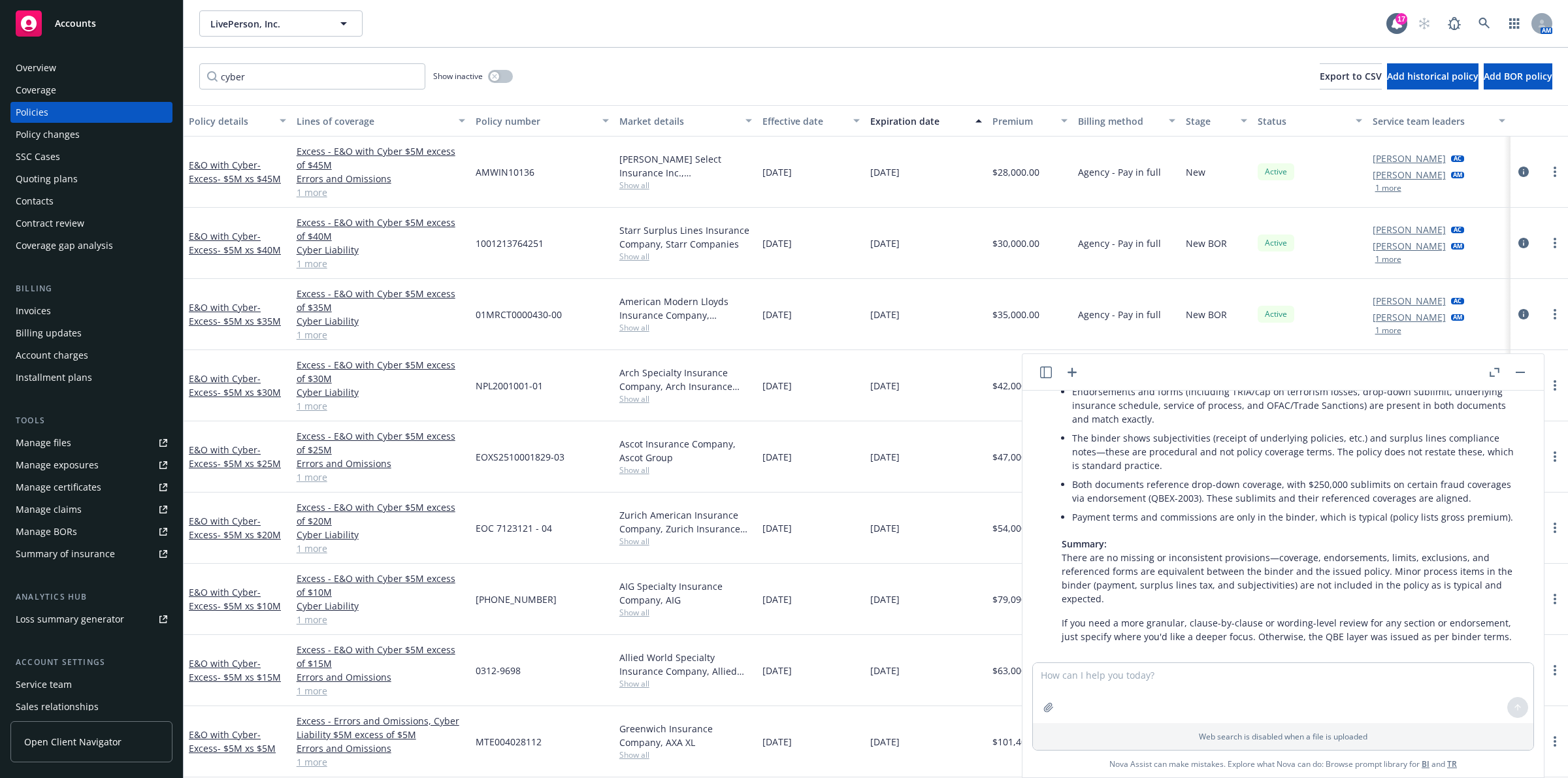
scroll to position [2087, 0]
click at [781, 24] on icon at bounding box center [1484, 23] width 12 height 12
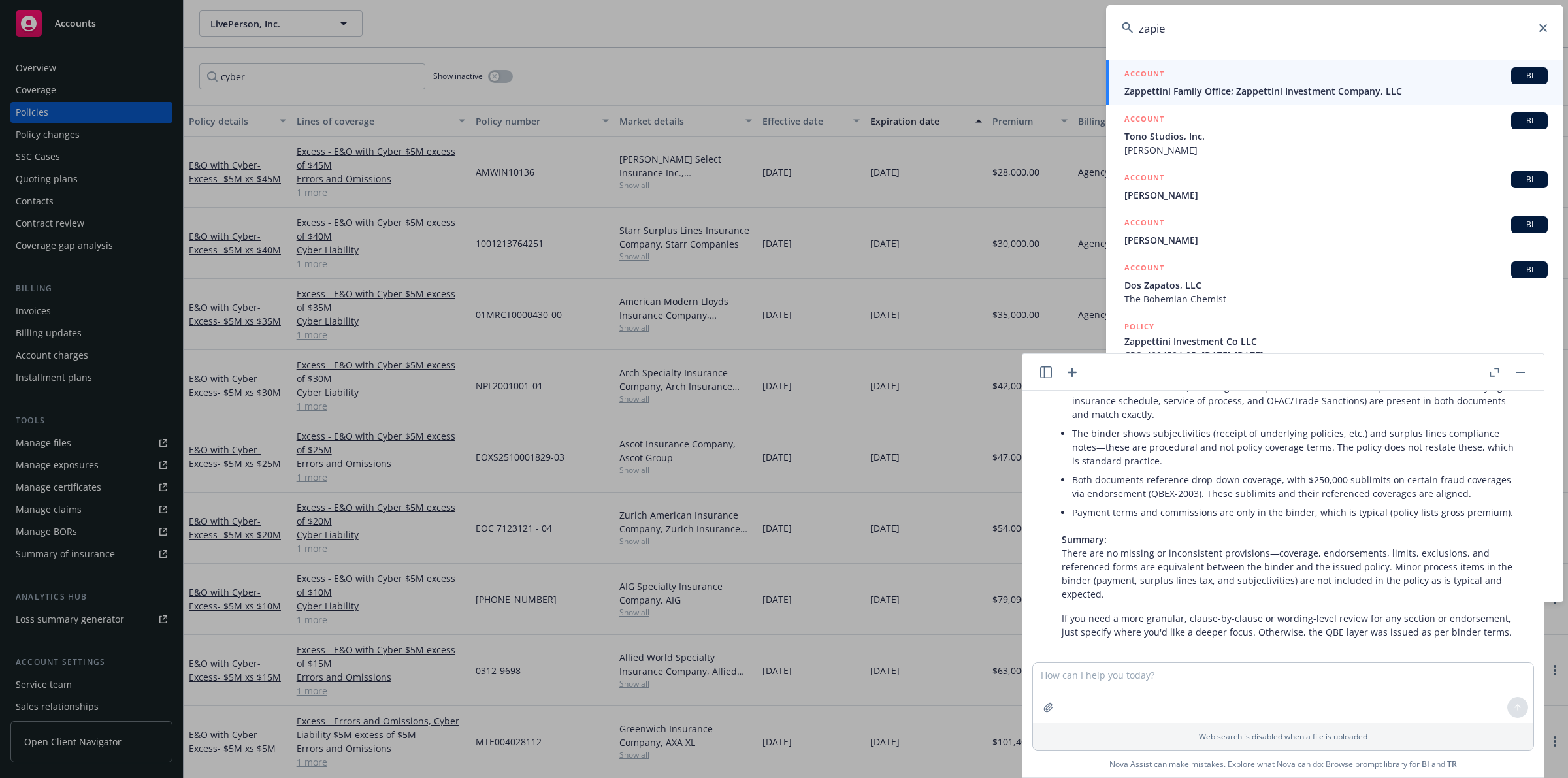
type input "zapier"
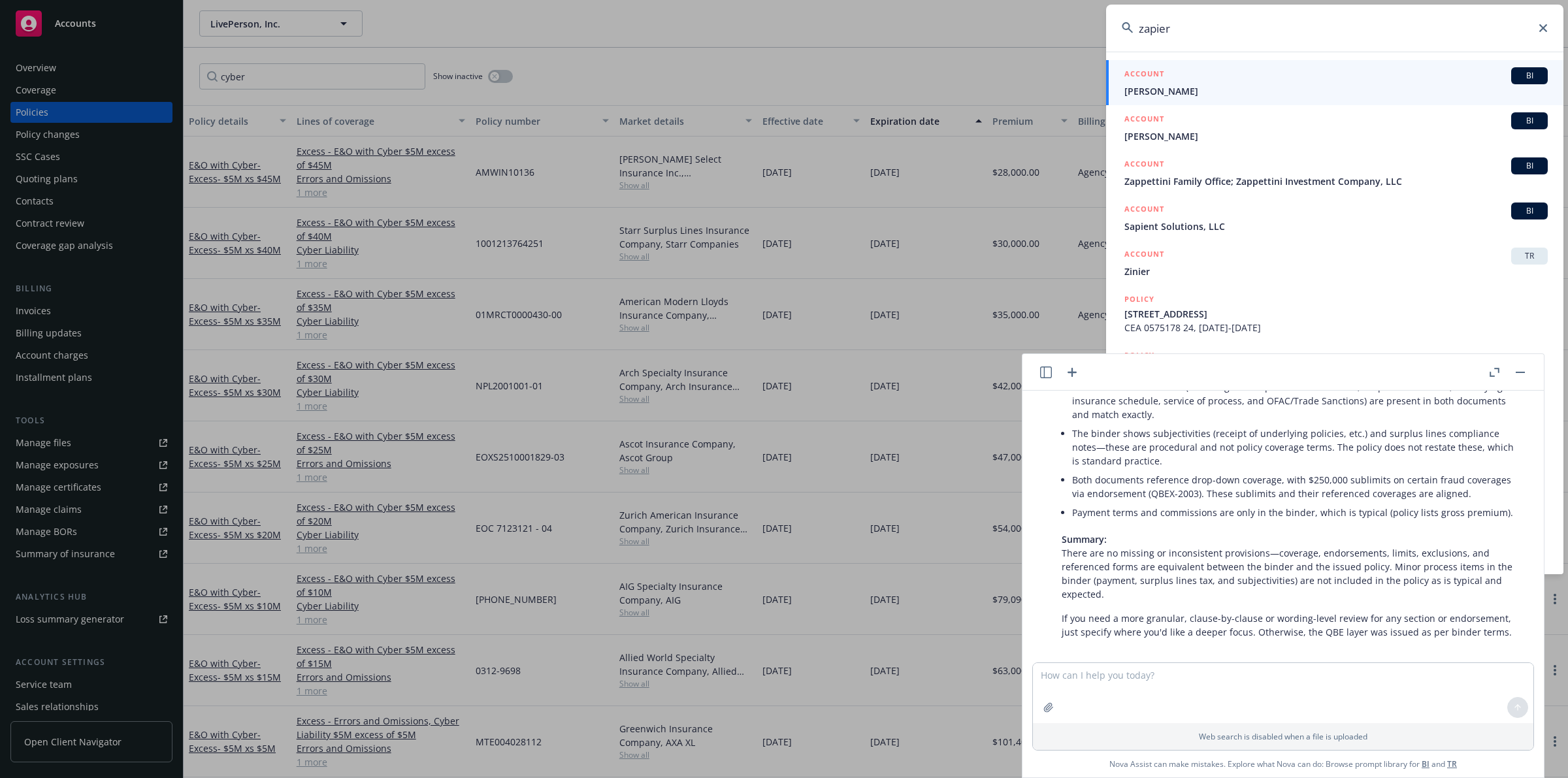
click at [781, 377] on button "button" at bounding box center [1519, 372] width 16 height 16
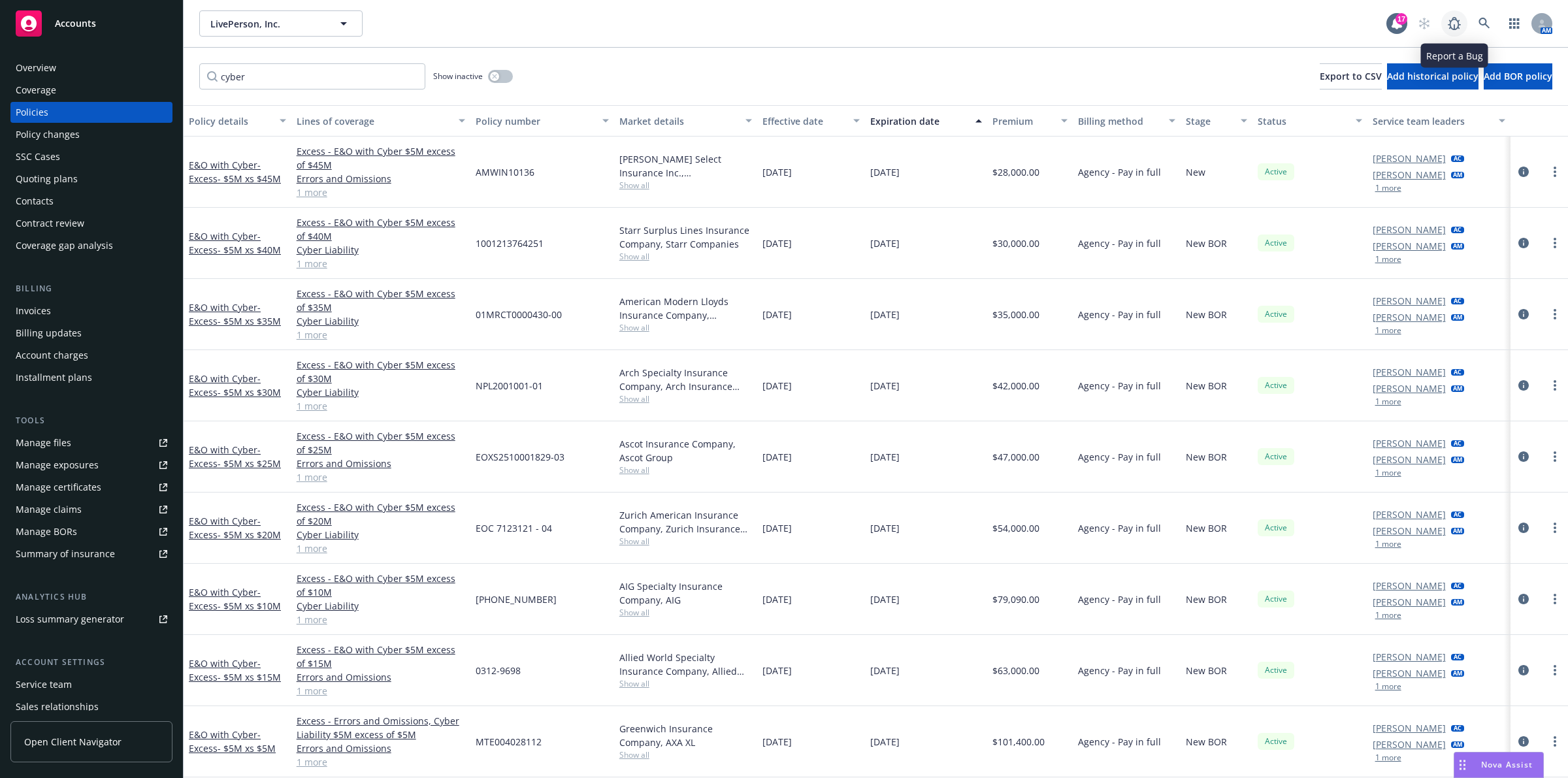
click at [781, 24] on link at bounding box center [1454, 23] width 26 height 26
click at [781, 31] on link at bounding box center [1485, 23] width 26 height 26
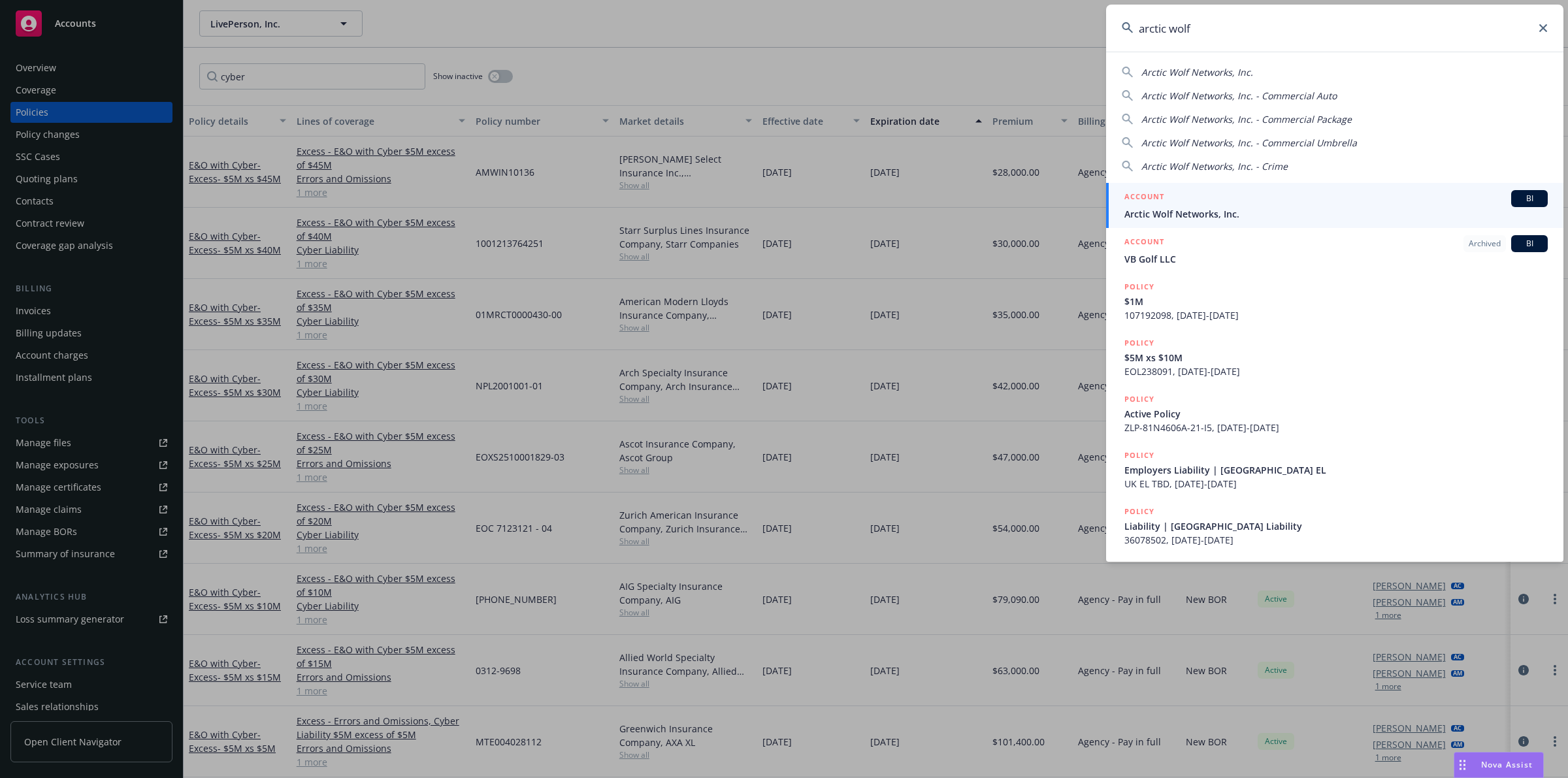
type input "arctic wolf"
click at [781, 197] on div "ACCOUNT BI" at bounding box center [1336, 198] width 424 height 17
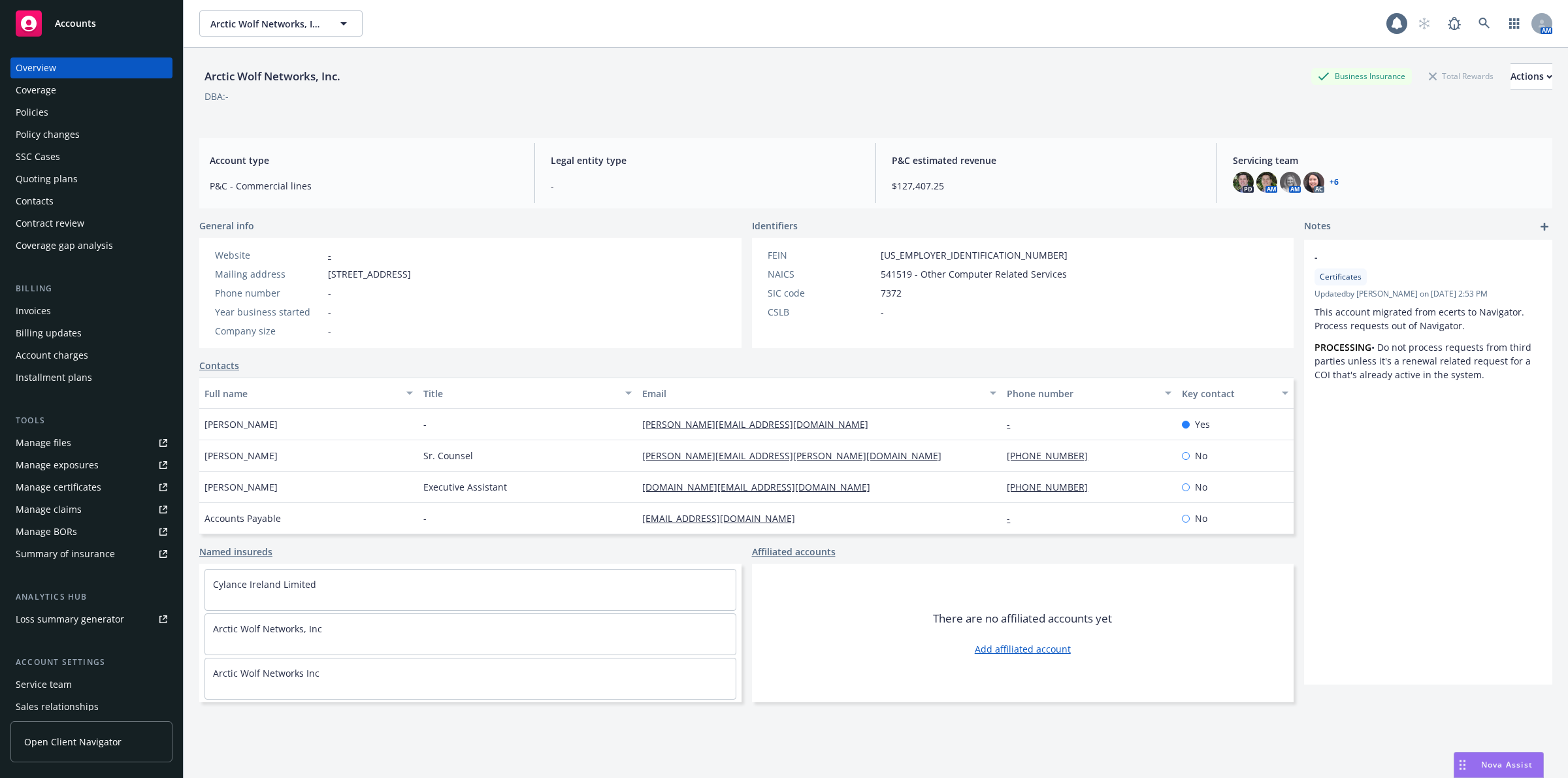
click at [85, 115] on div "Policies" at bounding box center [91, 112] width 151 height 21
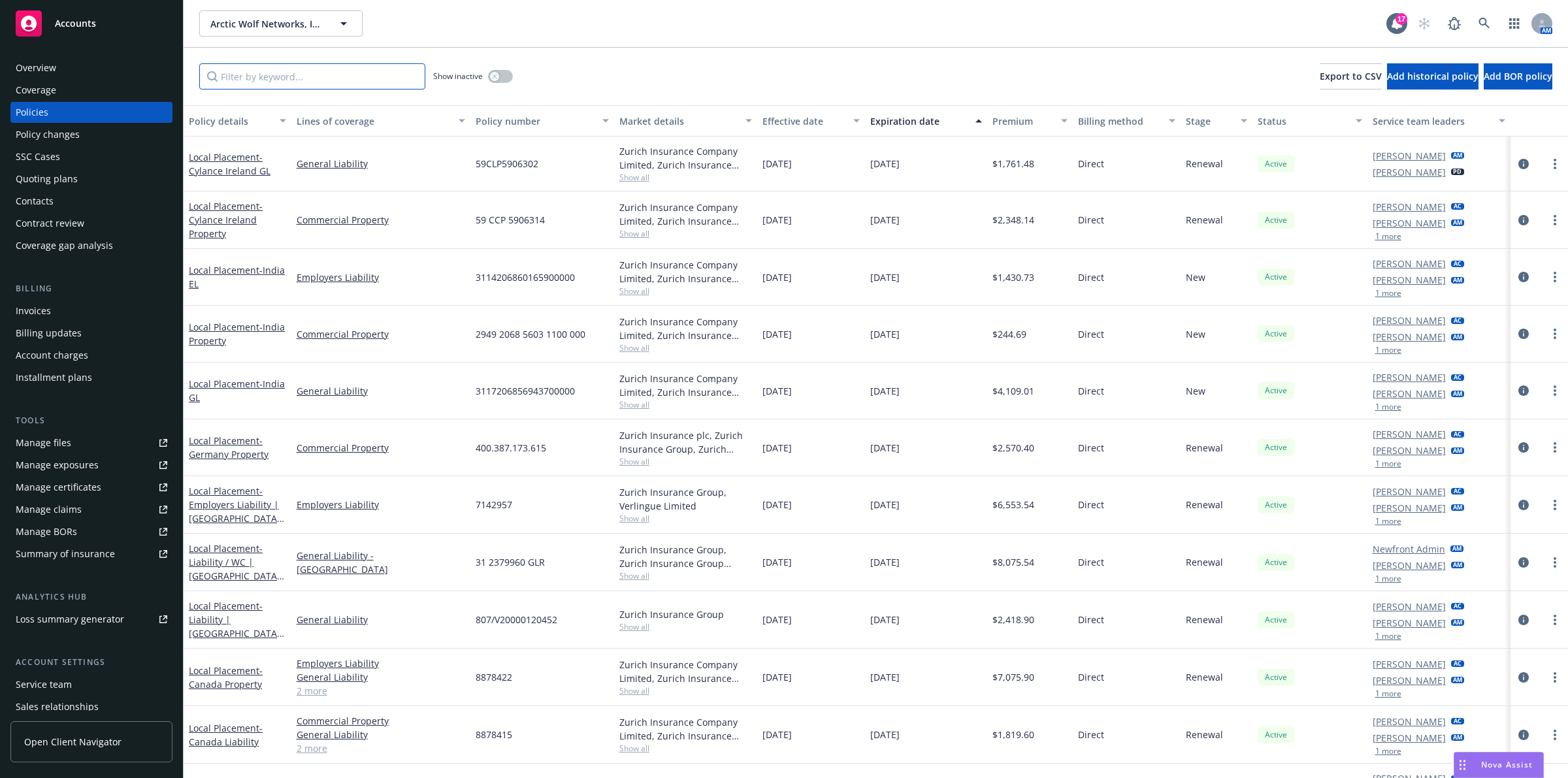
click at [313, 82] on input "Filter by keyword..." at bounding box center [312, 76] width 226 height 26
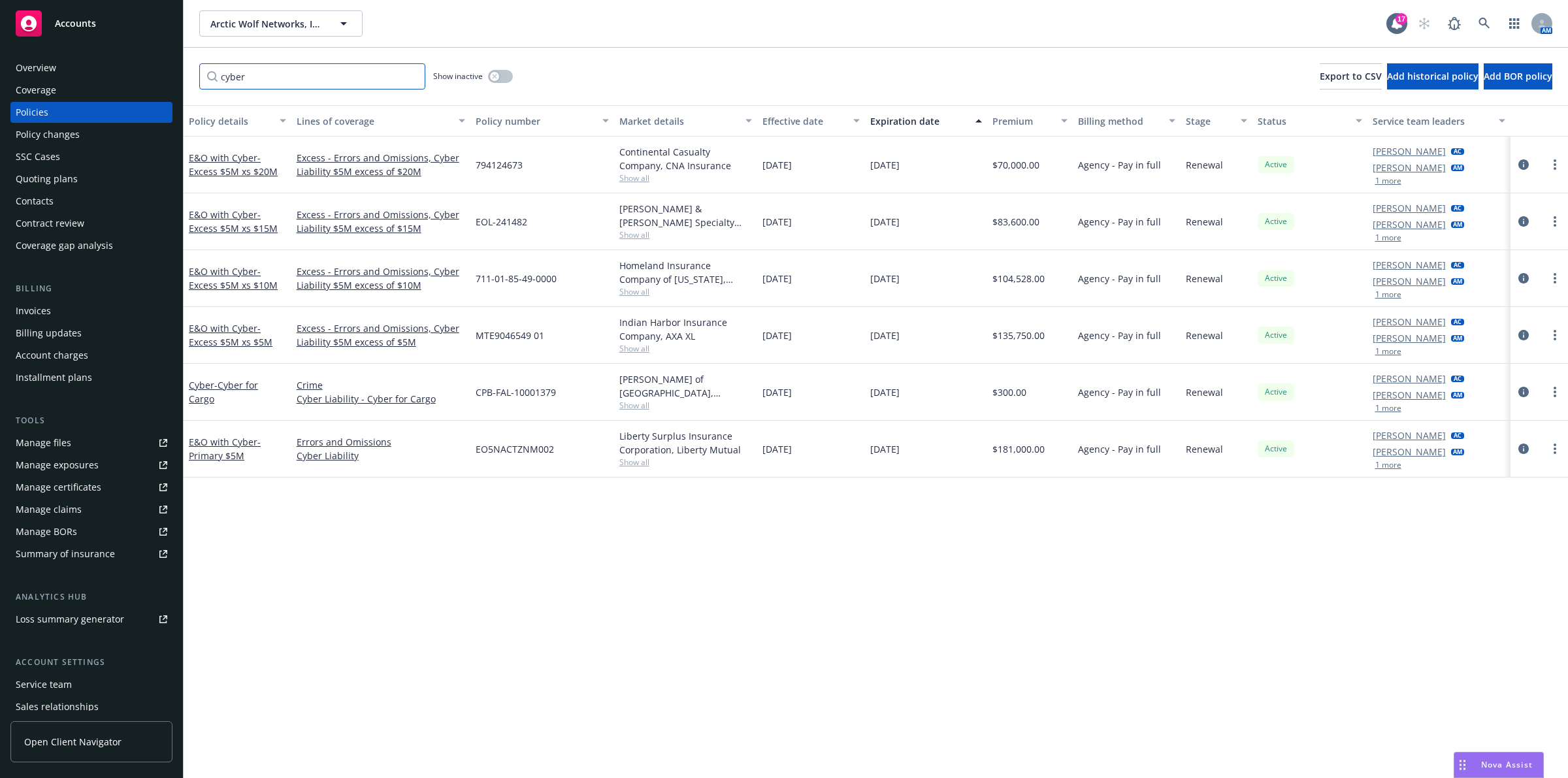
type input "cyber"
click at [512, 76] on button "button" at bounding box center [500, 76] width 25 height 13
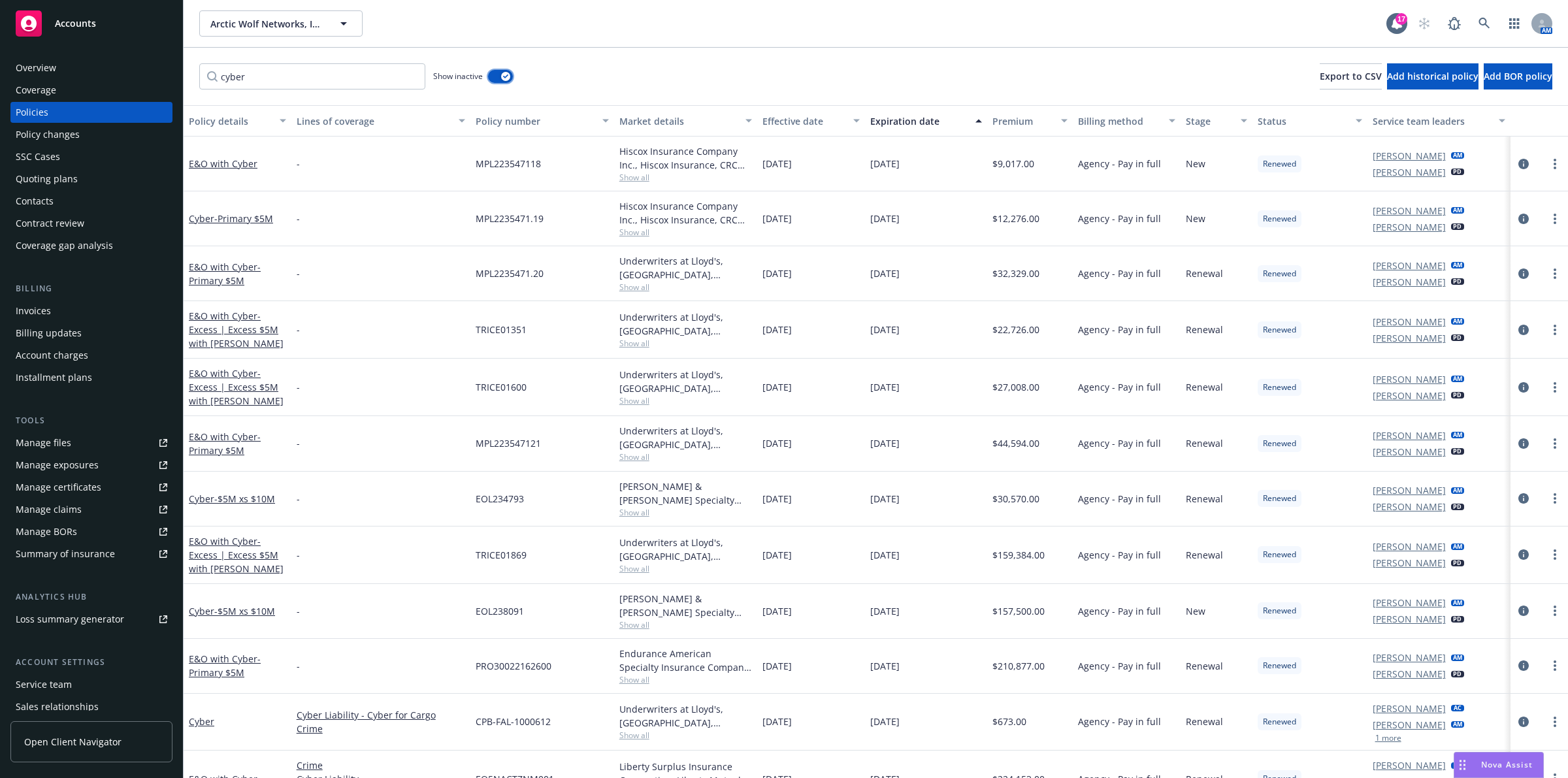
click at [500, 76] on button "button" at bounding box center [500, 76] width 25 height 13
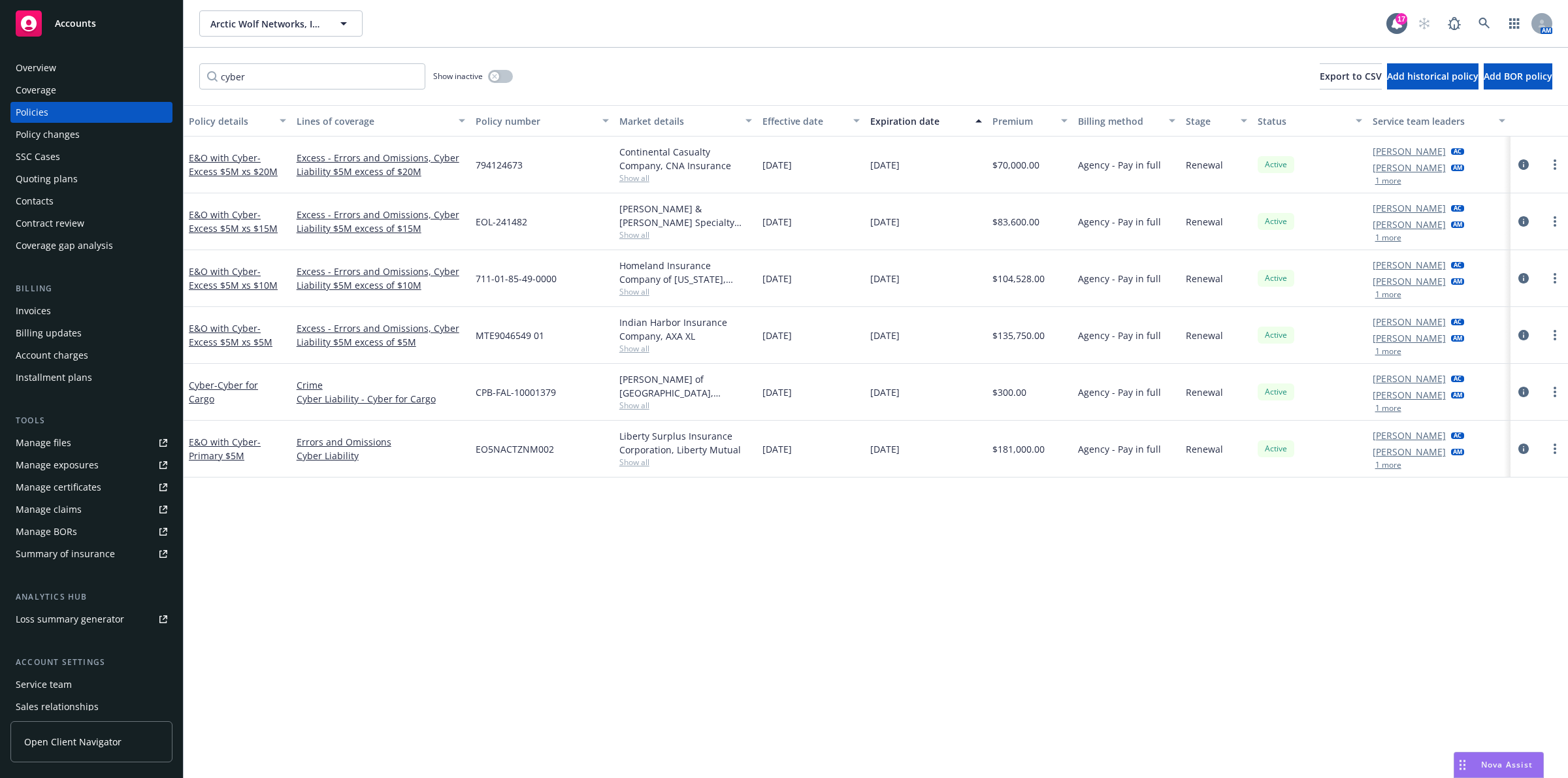
click at [667, 71] on div "cyber Show inactive Export to CSV Add historical policy Add BOR policy" at bounding box center [876, 76] width 1385 height 58
click at [781, 768] on span "Nova Assist" at bounding box center [1507, 764] width 51 height 11
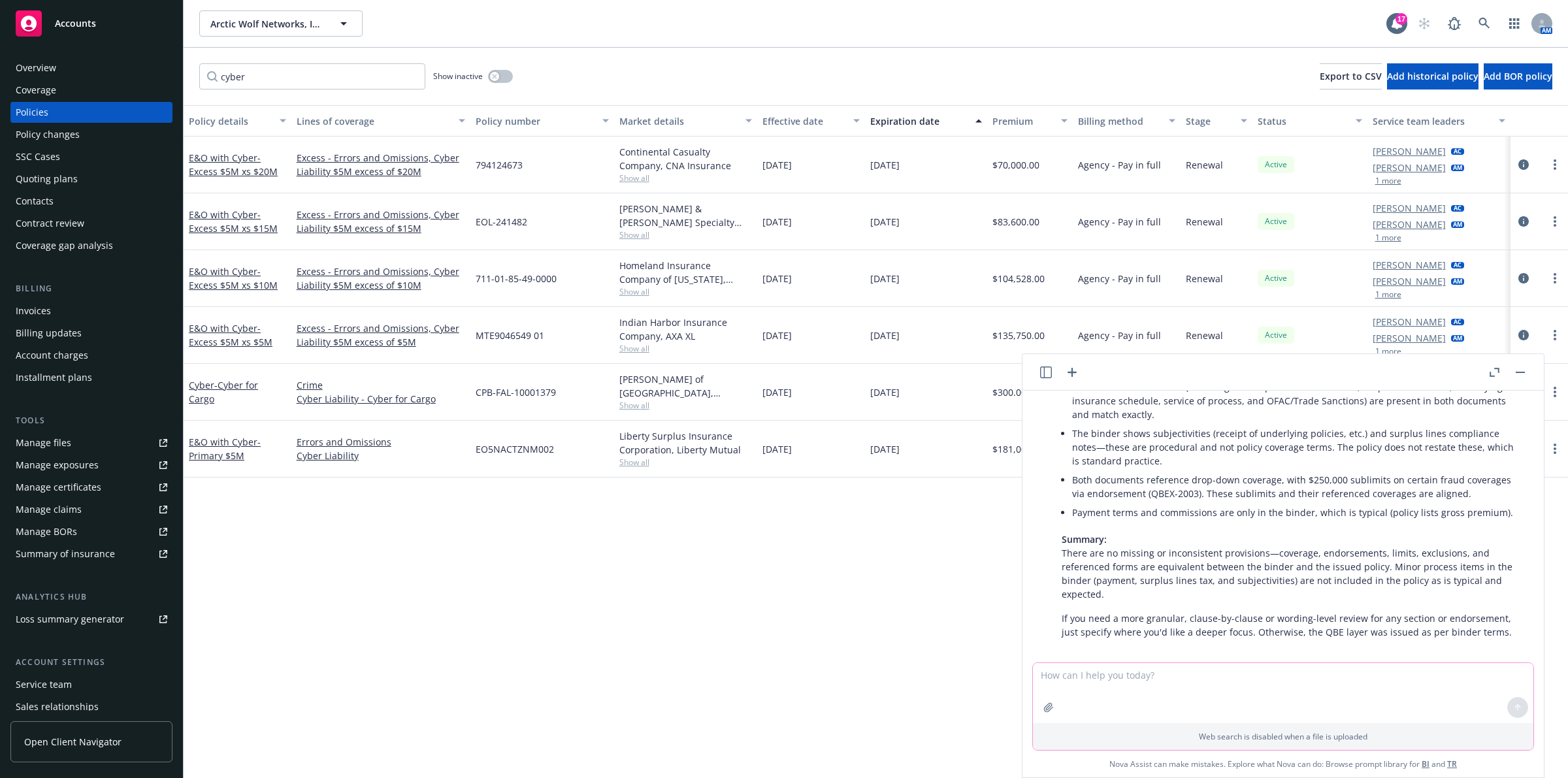
click at [781, 689] on textarea at bounding box center [1283, 693] width 501 height 60
click at [781, 674] on textarea "can you provide me a list of some insurance carriers who can sit excess on an a…" at bounding box center [1283, 693] width 501 height 60
click at [781, 676] on textarea "can you provide me a list of some insurance carriers who can write cyber / tech…" at bounding box center [1283, 693] width 501 height 60
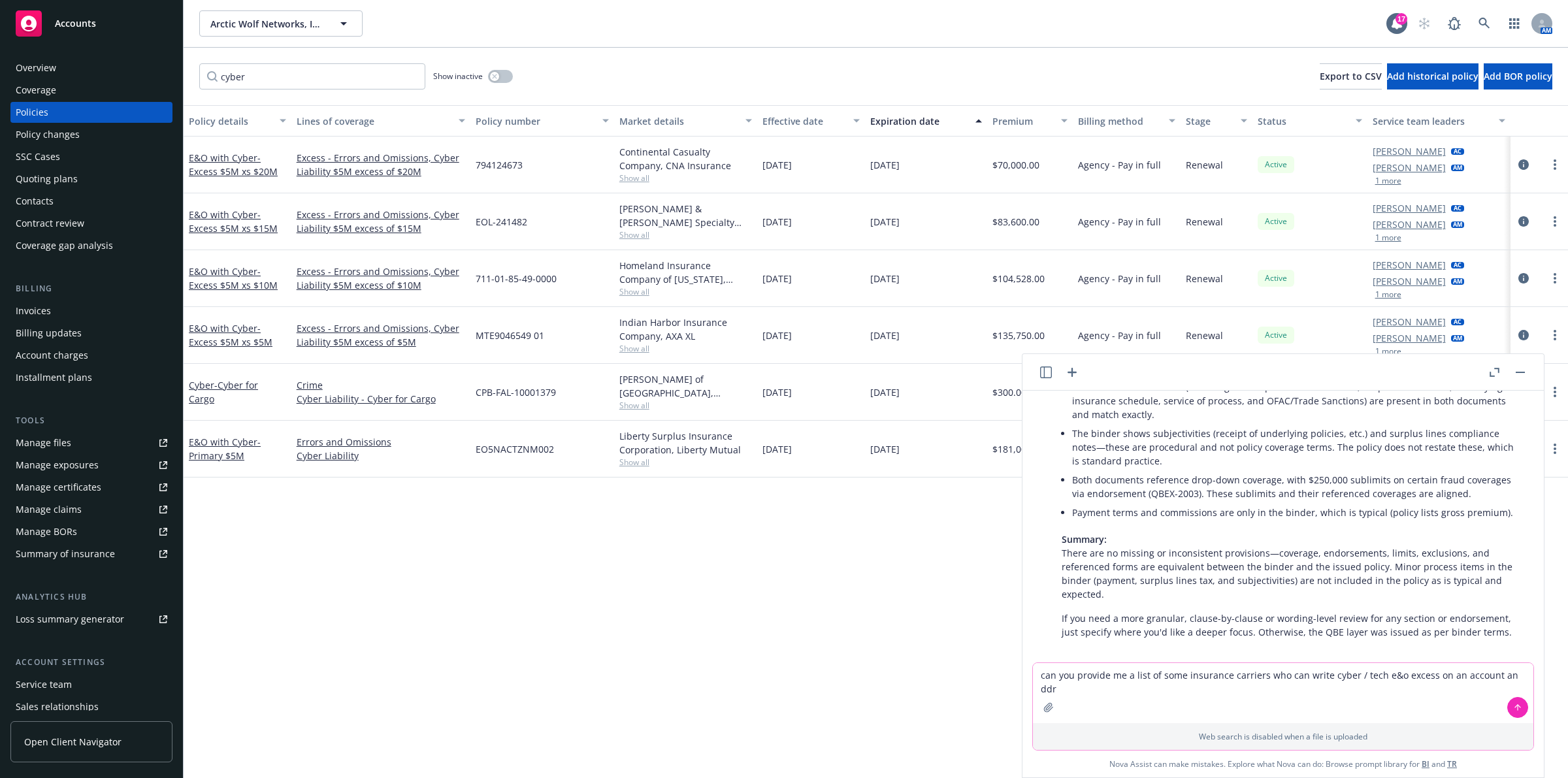
drag, startPoint x: 1433, startPoint y: 675, endPoint x: 1550, endPoint y: 674, distance: 117.0
click at [781, 674] on body "Accounts Overview Coverage Policies Policy changes SSC Cases Quoting plans Cont…" at bounding box center [784, 389] width 1568 height 778
type textarea "can you provide me a list of some insurance carriers who can write cyber / tech…"
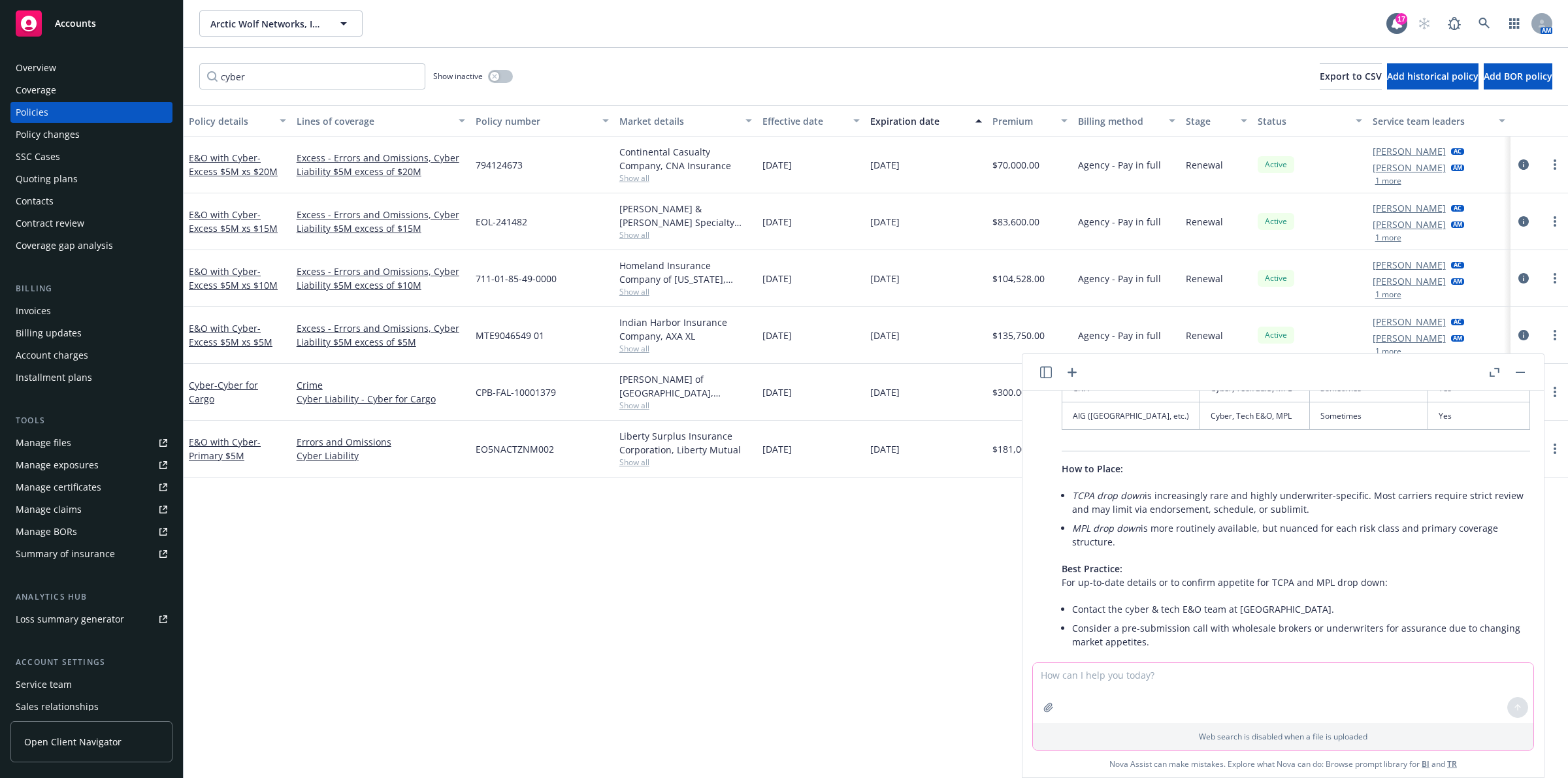
scroll to position [2978, 0]
